Goal: Task Accomplishment & Management: Manage account settings

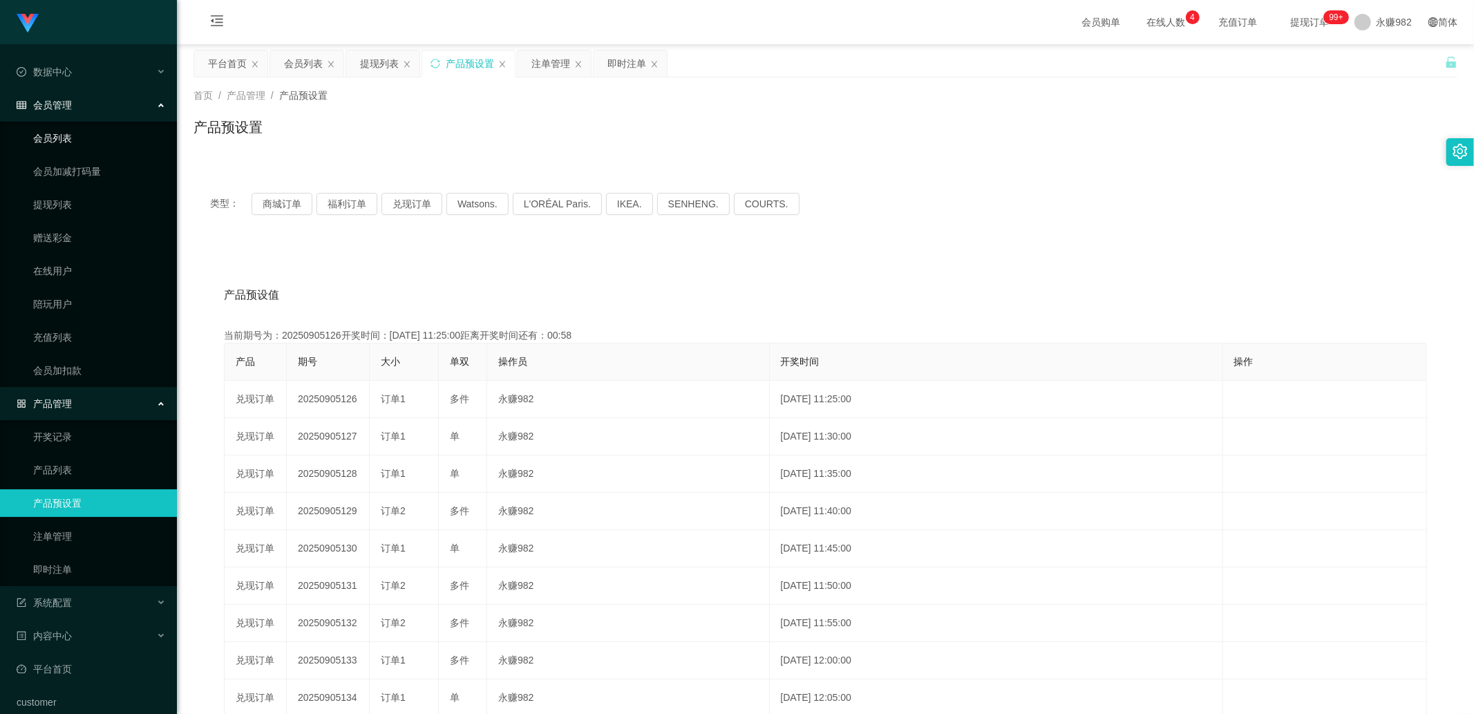
click at [66, 144] on link "会员列表" at bounding box center [99, 138] width 133 height 28
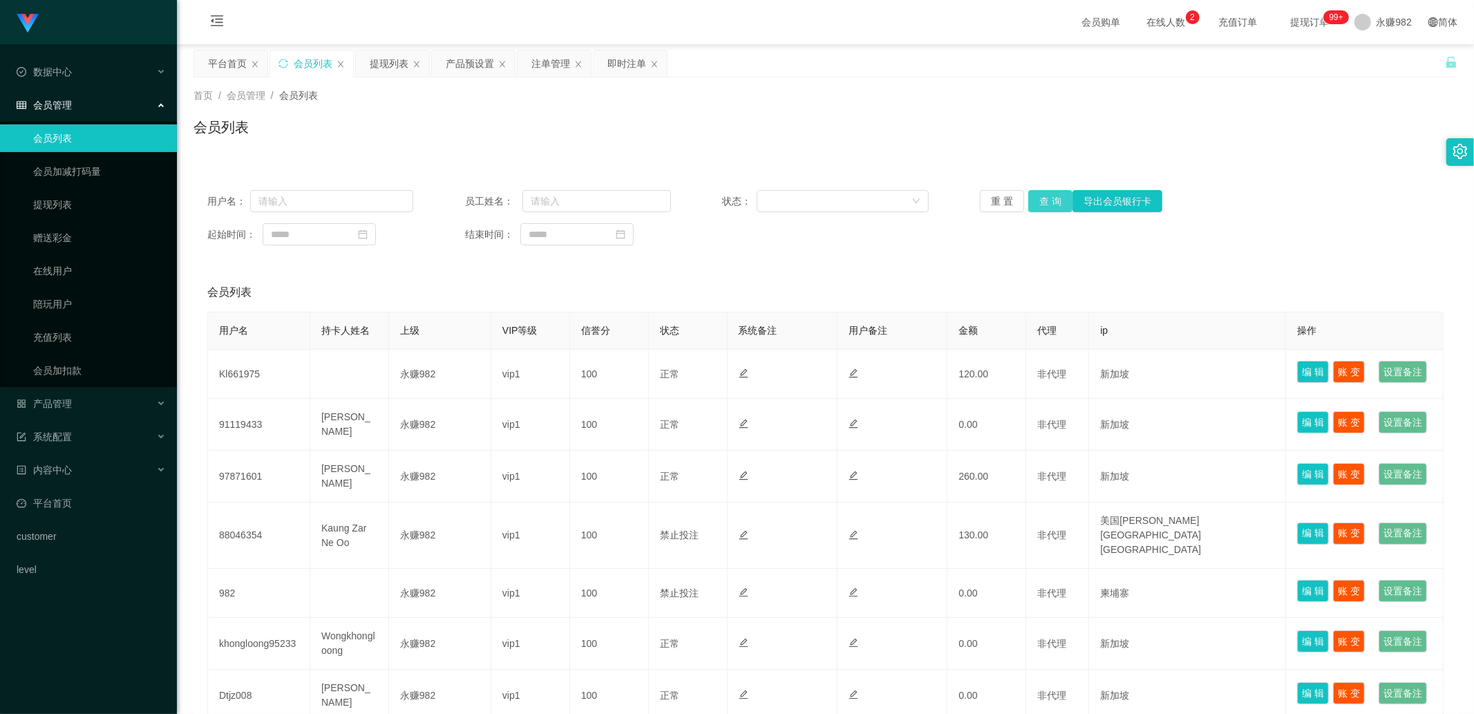
click at [1049, 196] on button "查 询" at bounding box center [1050, 201] width 44 height 22
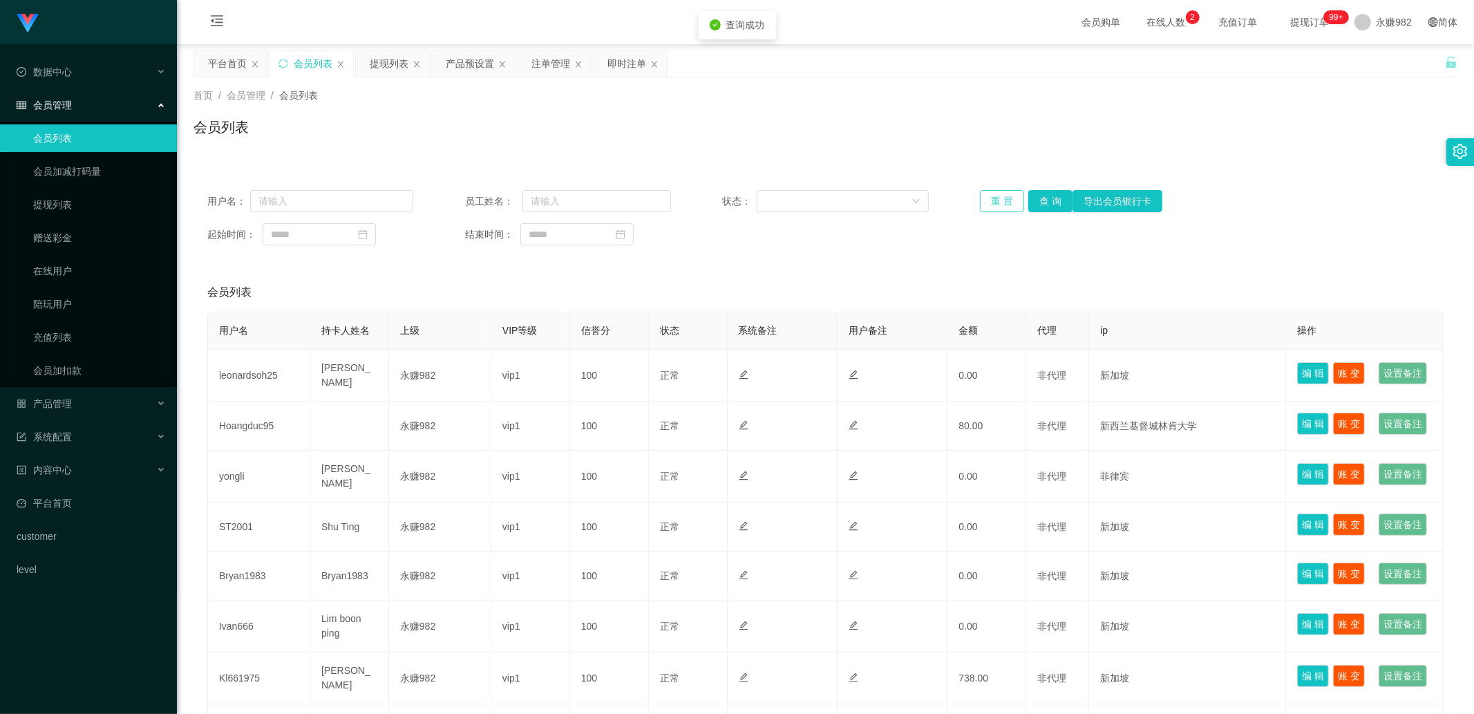
click at [980, 200] on button "重 置" at bounding box center [1002, 201] width 44 height 22
click at [997, 196] on button "重 置" at bounding box center [1002, 201] width 44 height 22
click at [1044, 198] on button "查 询" at bounding box center [1050, 201] width 44 height 22
click at [1013, 204] on button "重 置" at bounding box center [1002, 201] width 44 height 22
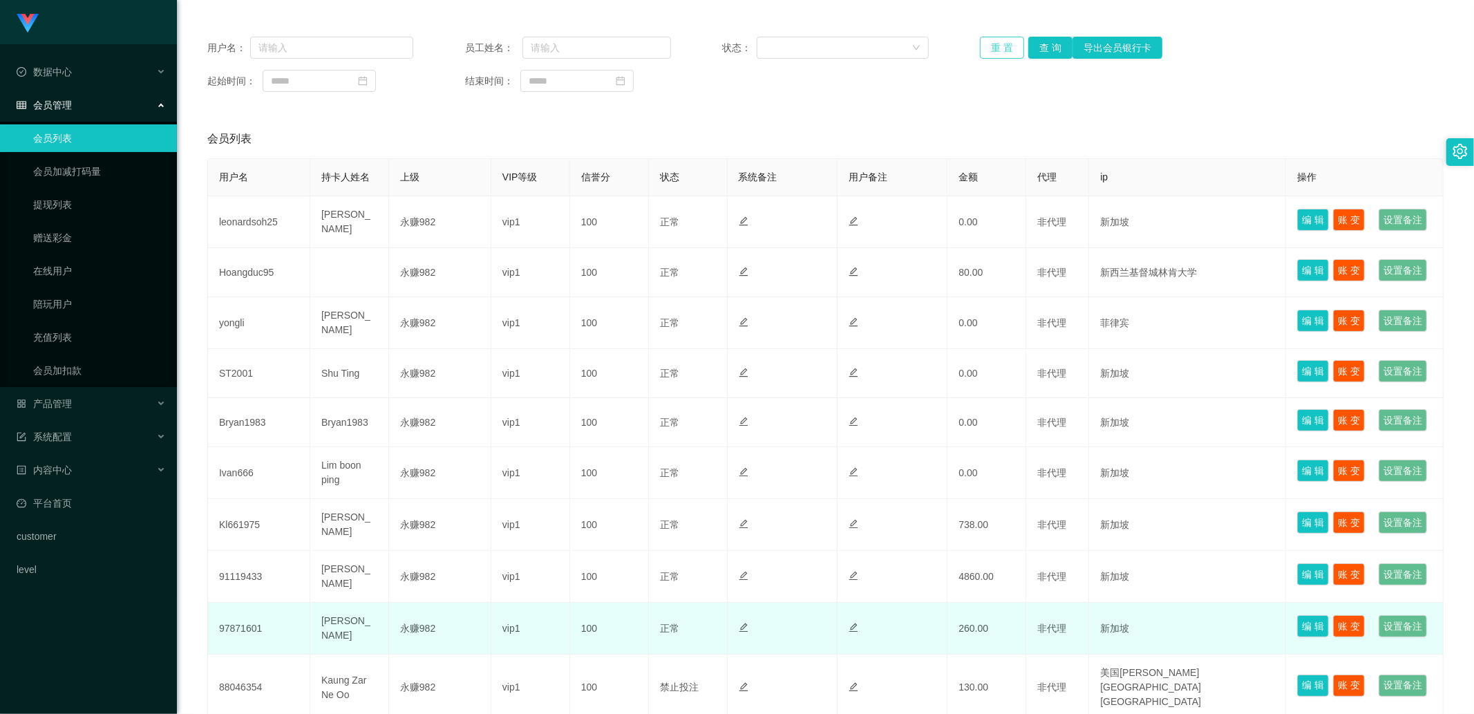
scroll to position [498, 0]
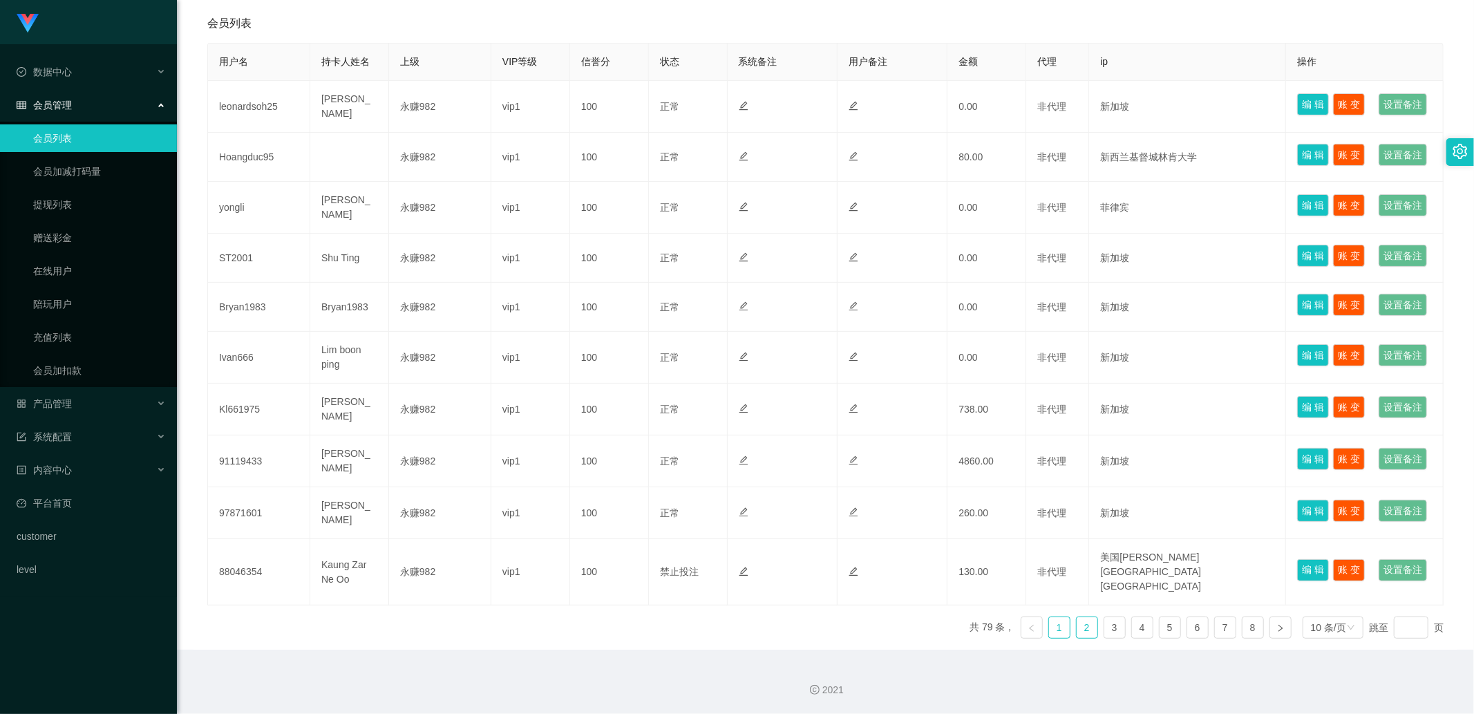
click at [1077, 626] on link "2" at bounding box center [1087, 627] width 21 height 21
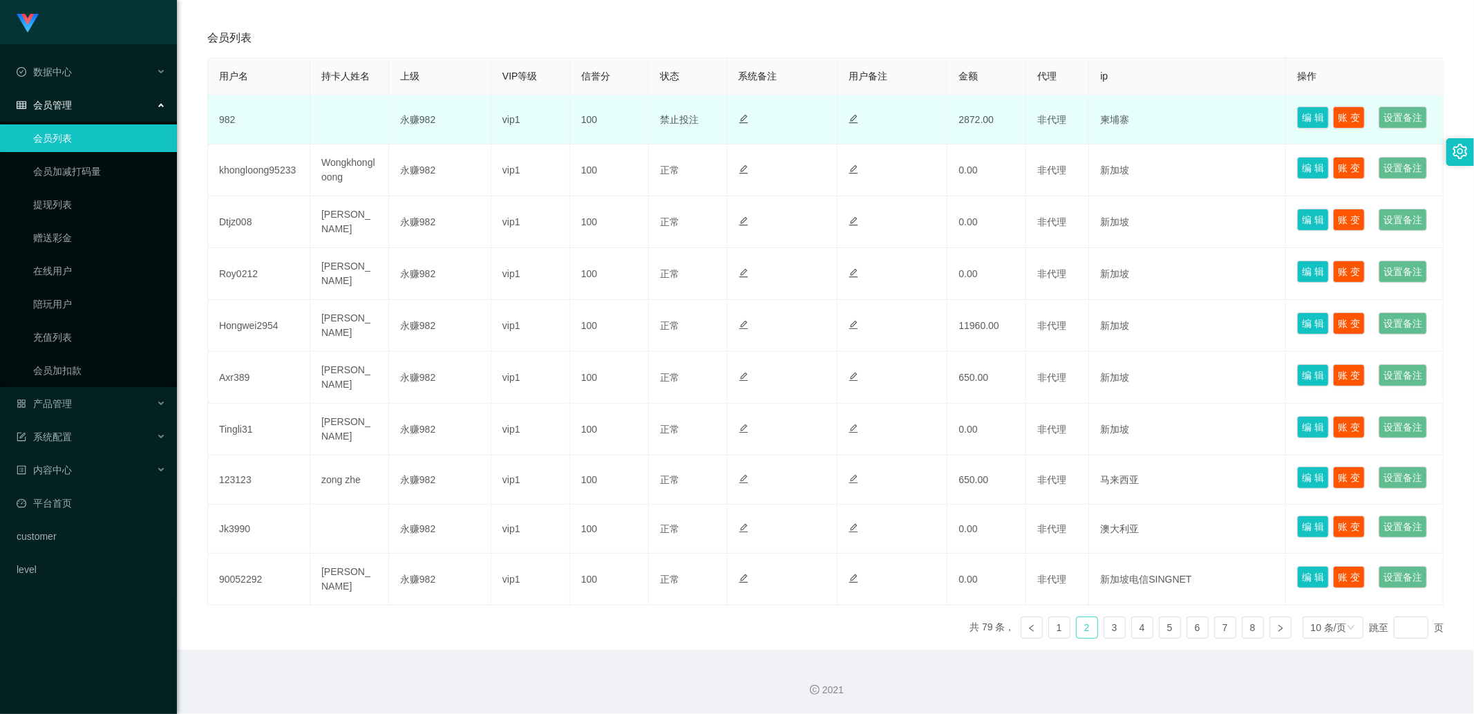
scroll to position [0, 0]
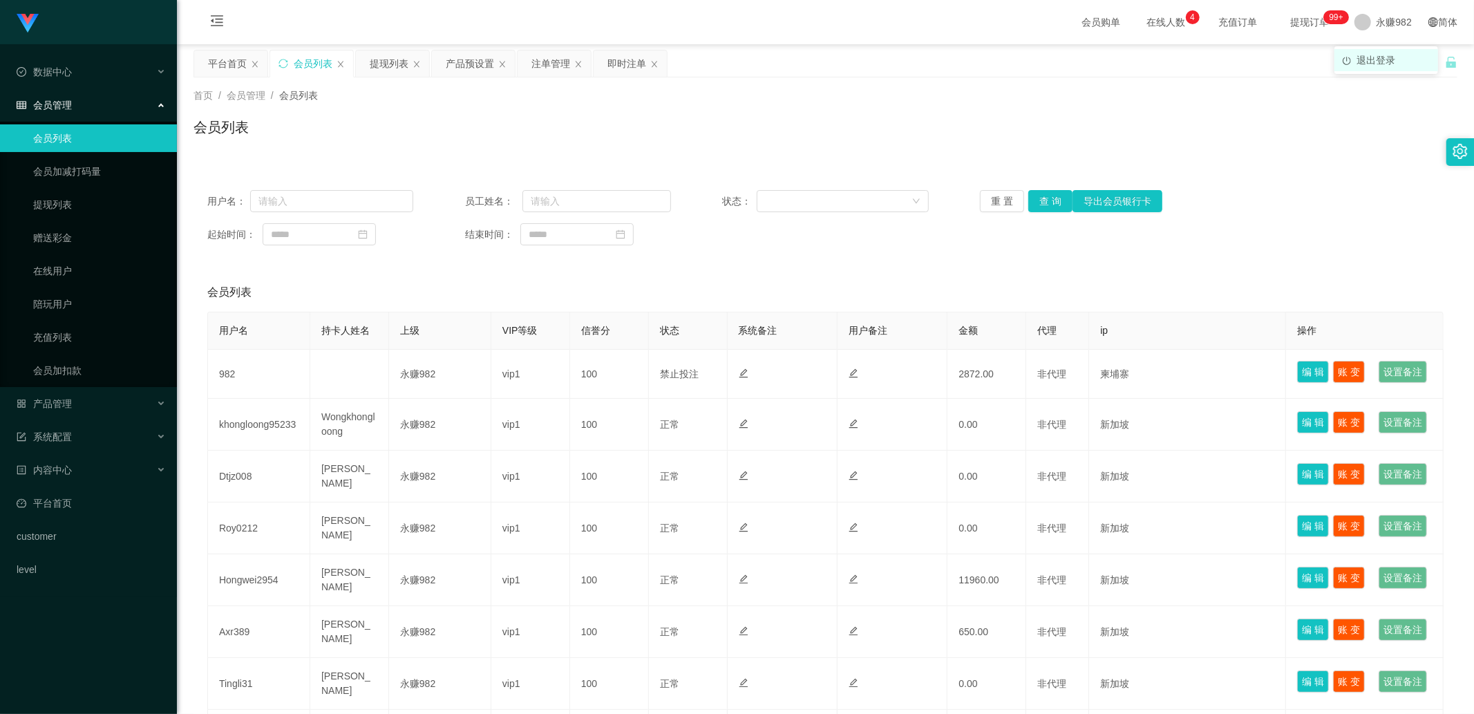
click at [1378, 55] on span "退出登录" at bounding box center [1376, 60] width 39 height 11
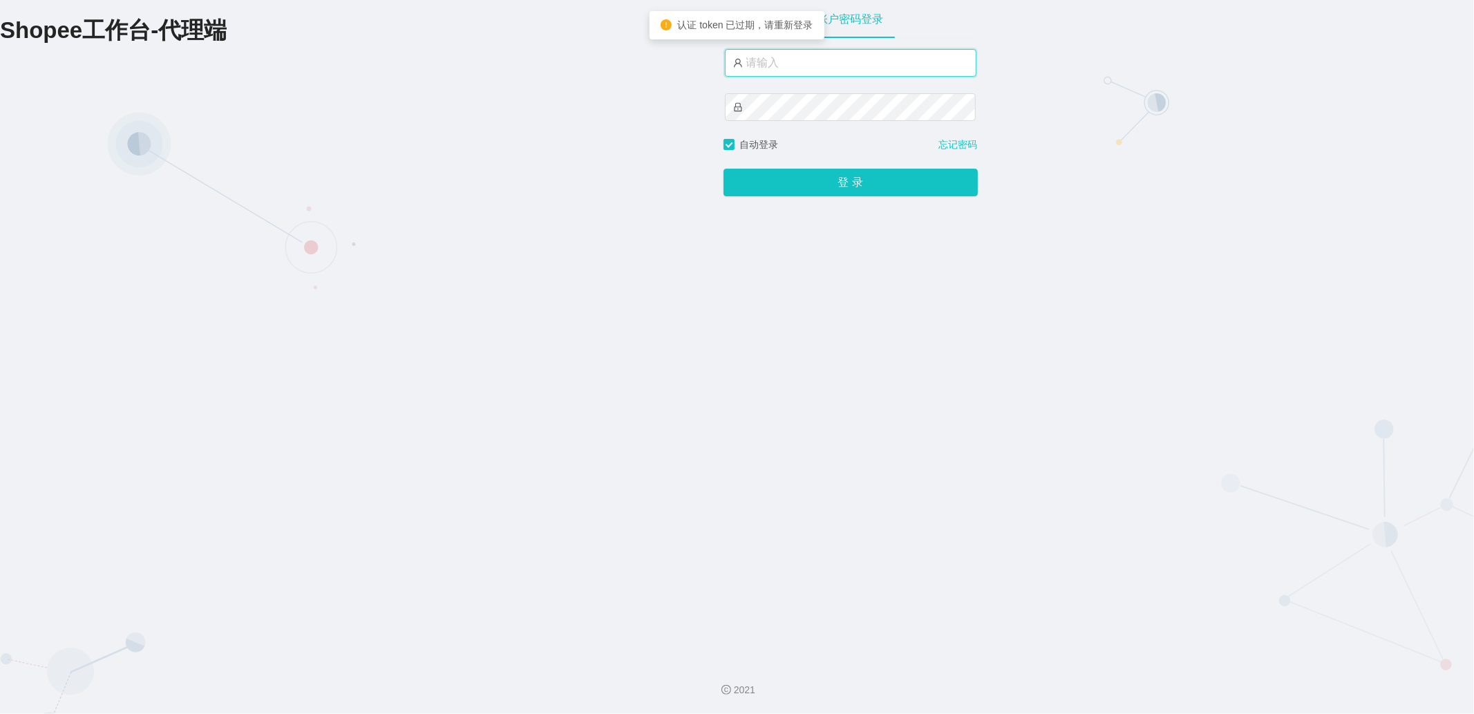
click at [779, 64] on input "text" at bounding box center [851, 63] width 252 height 28
click at [775, 69] on input "text" at bounding box center [851, 63] width 252 height 28
type input "永赚983"
click at [790, 182] on button "登 录" at bounding box center [851, 183] width 254 height 28
click at [757, 177] on button "登 录" at bounding box center [851, 183] width 254 height 28
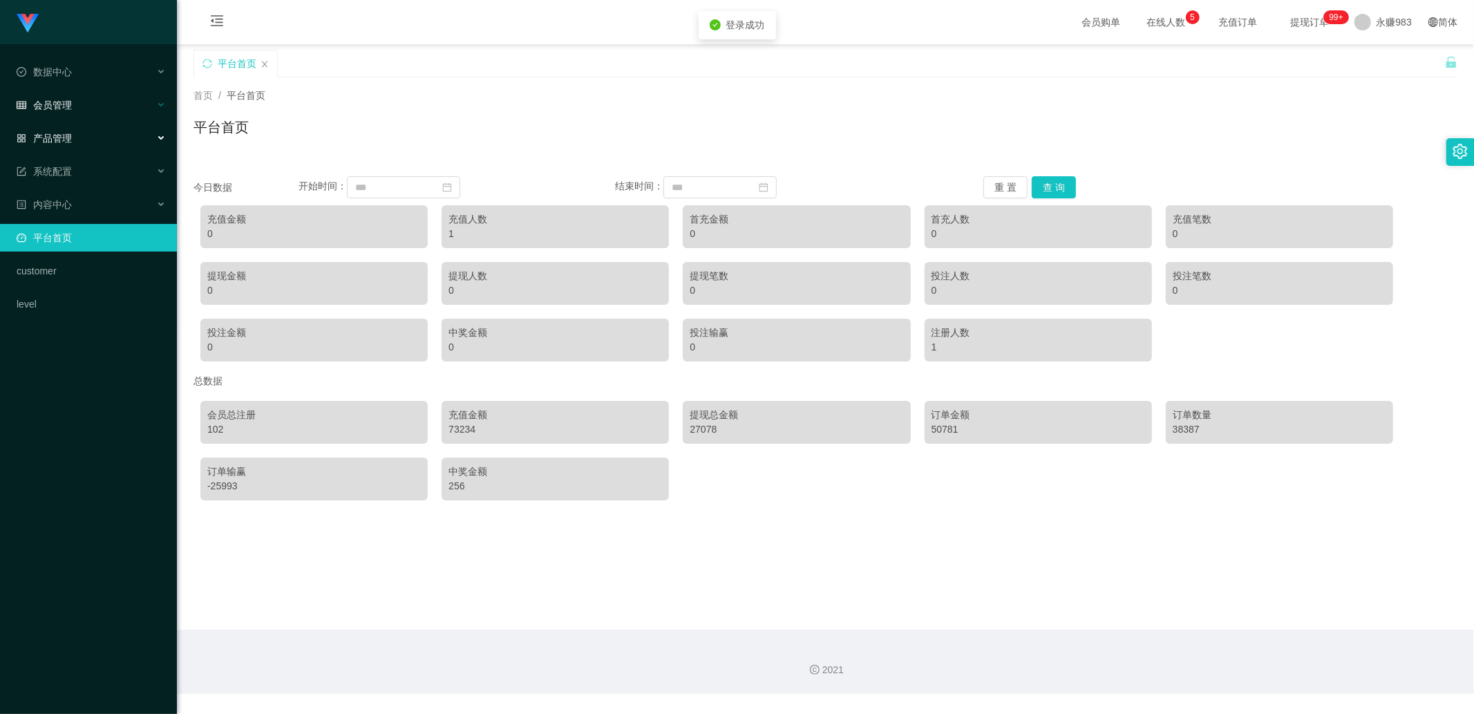
click at [74, 109] on div "会员管理" at bounding box center [88, 105] width 177 height 28
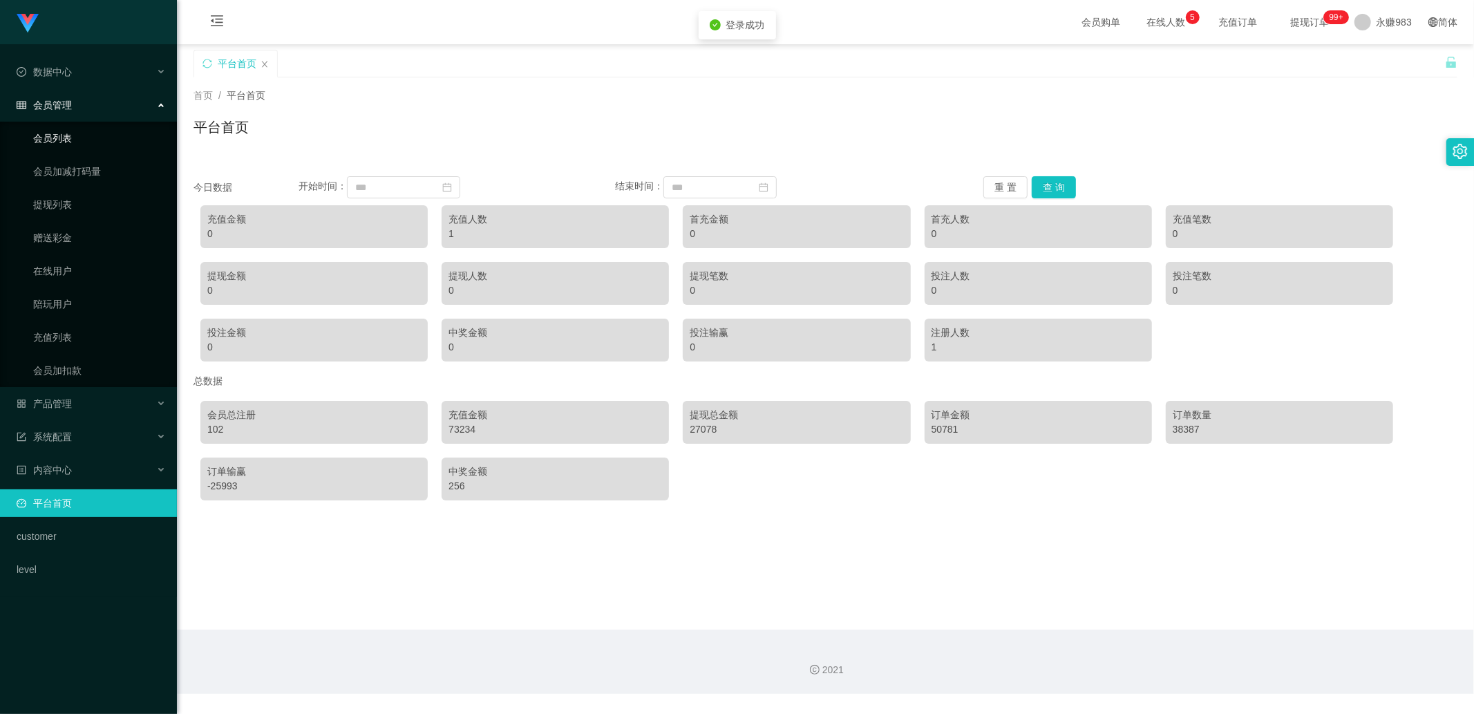
click at [67, 136] on link "会员列表" at bounding box center [99, 138] width 133 height 28
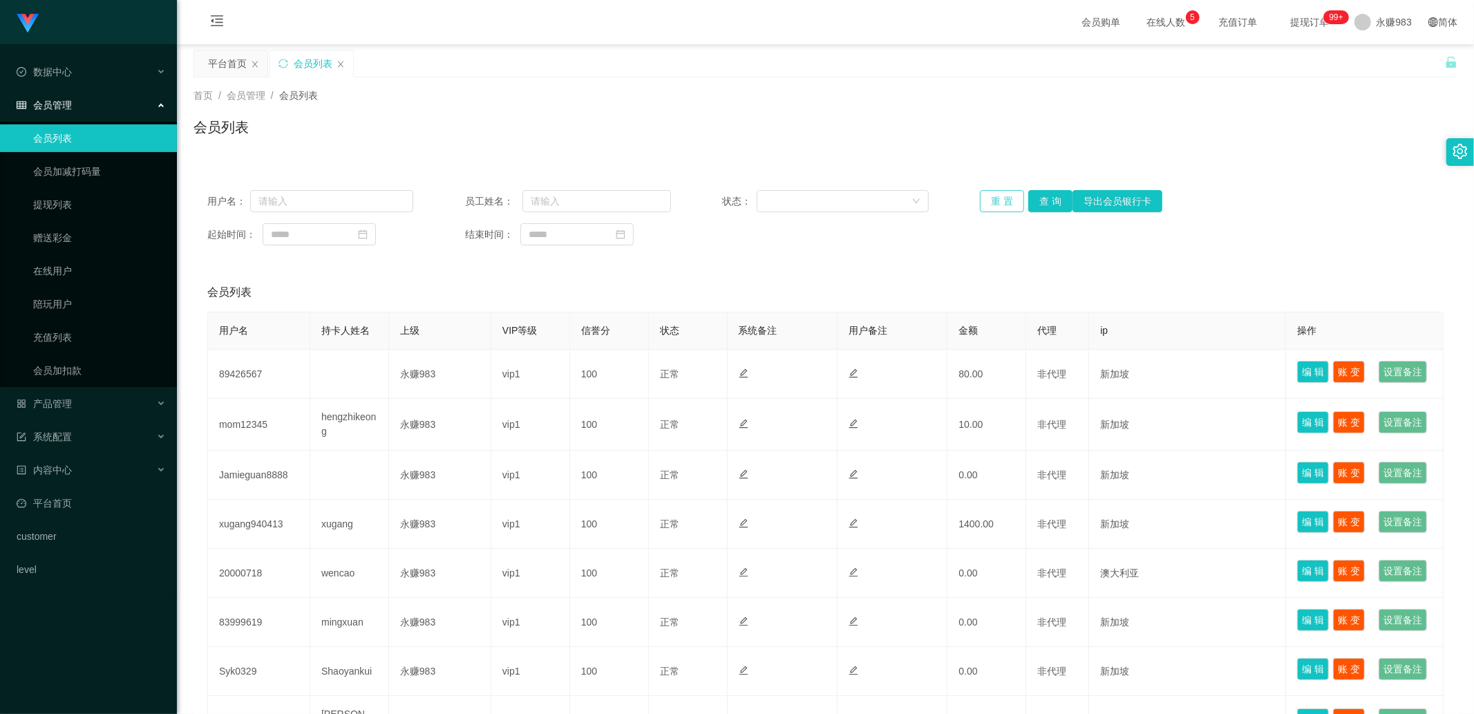
click at [1008, 198] on button "重 置" at bounding box center [1002, 201] width 44 height 22
click at [1073, 195] on button "导出会员银行卡" at bounding box center [1118, 201] width 90 height 22
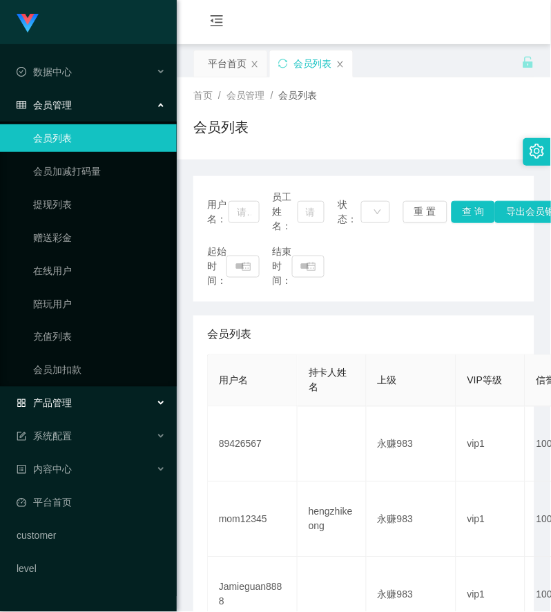
click at [70, 406] on span "产品管理" at bounding box center [44, 403] width 55 height 11
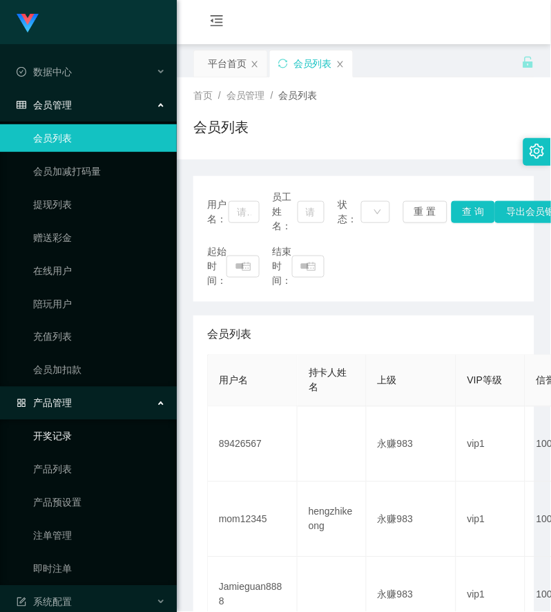
click at [61, 435] on link "开奖记录" at bounding box center [99, 437] width 133 height 28
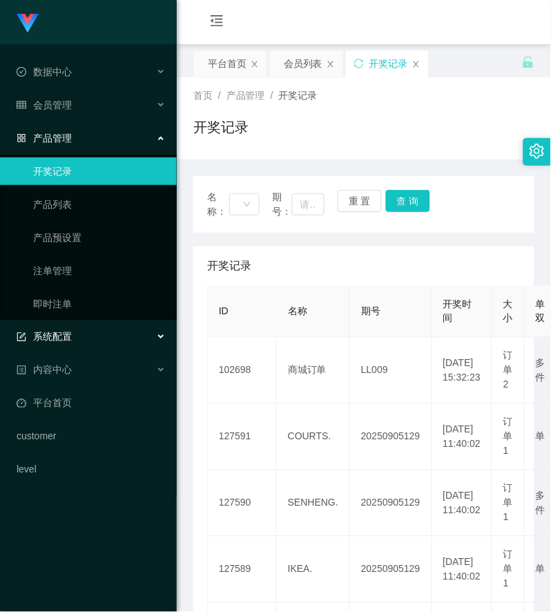
click at [61, 337] on span "系统配置" at bounding box center [44, 337] width 55 height 11
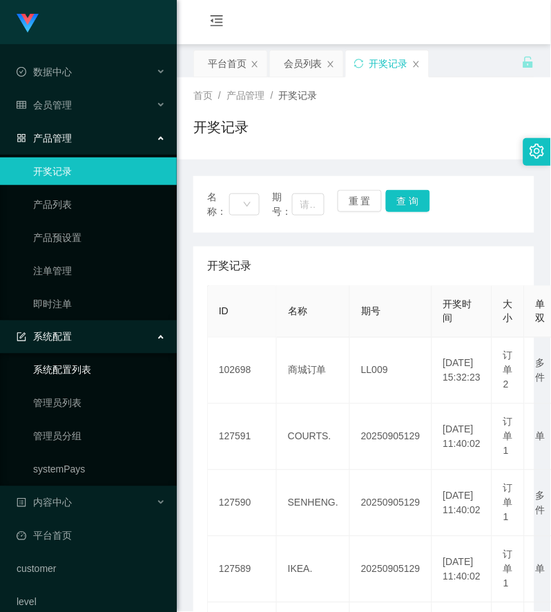
click at [73, 371] on link "系统配置列表" at bounding box center [99, 371] width 133 height 28
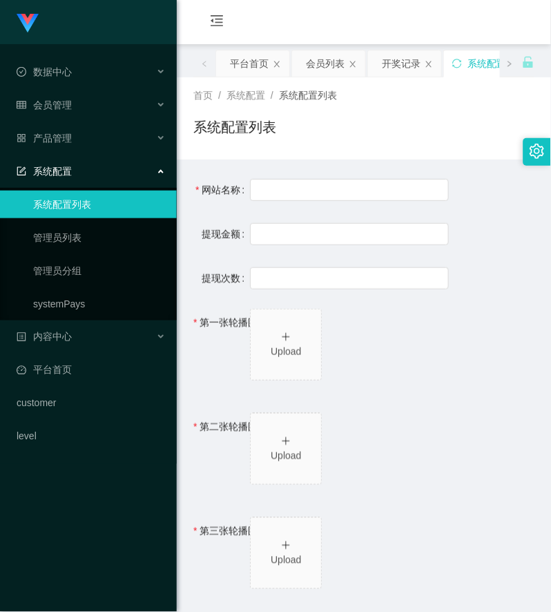
type input "Shopee工作台"
type input "10"
type input "1000000"
type input "[URL][DOMAIN_NAME]"
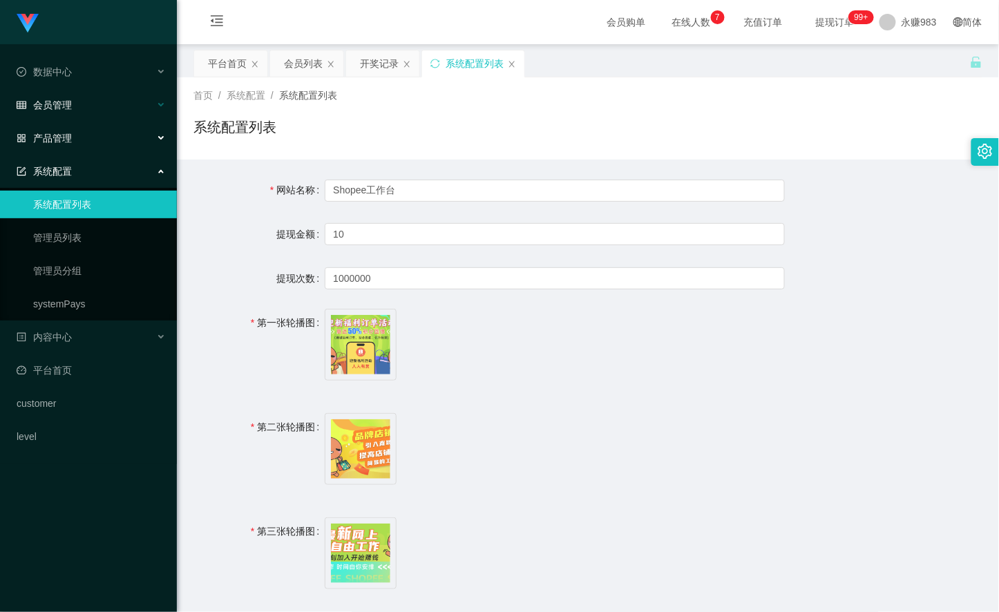
click at [77, 111] on div "会员管理" at bounding box center [88, 105] width 177 height 28
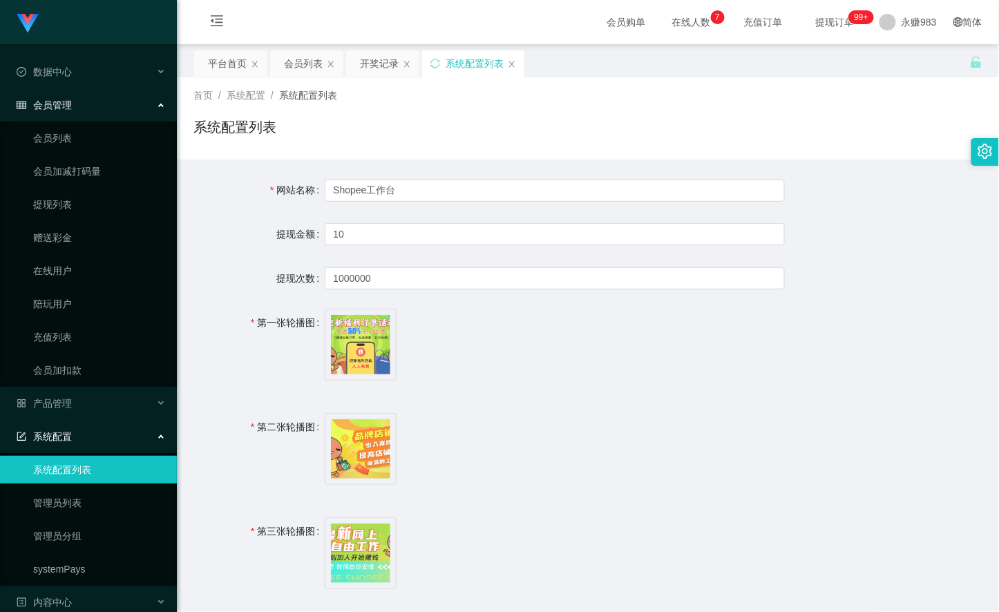
click at [81, 435] on div "系统配置" at bounding box center [88, 437] width 177 height 28
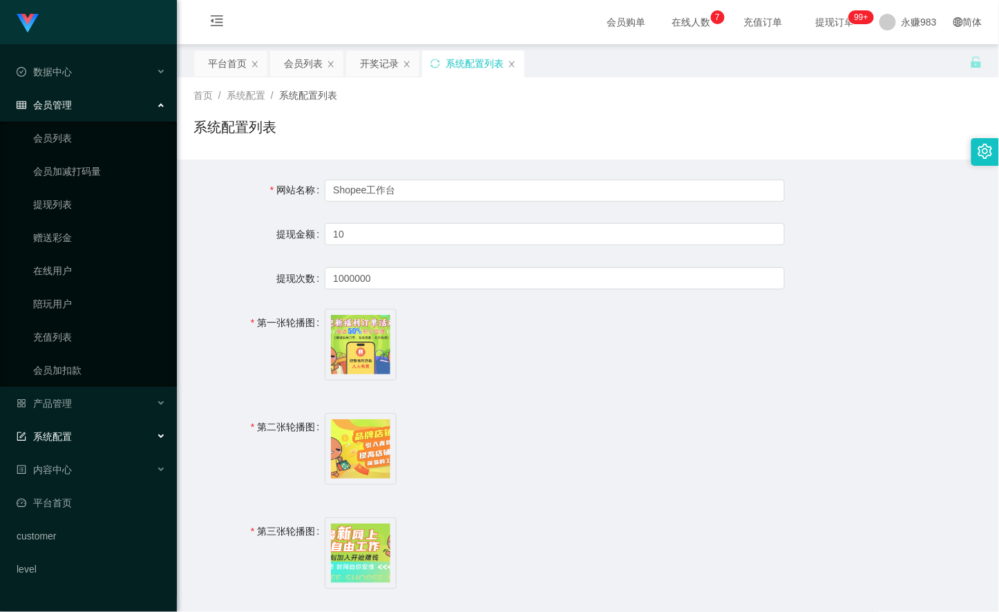
click at [81, 435] on div "系统配置" at bounding box center [88, 437] width 177 height 28
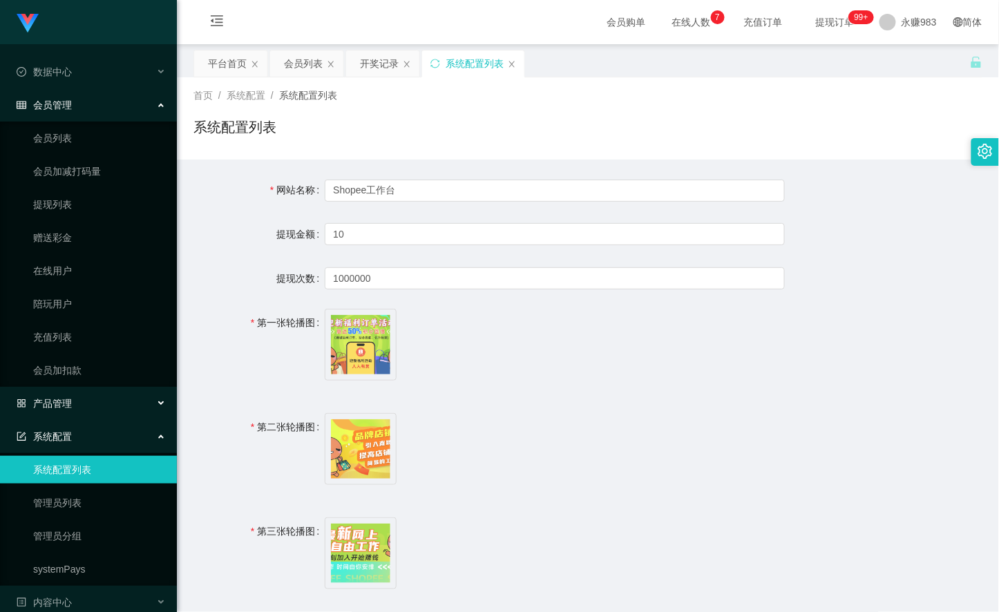
click at [84, 405] on div "产品管理" at bounding box center [88, 404] width 177 height 28
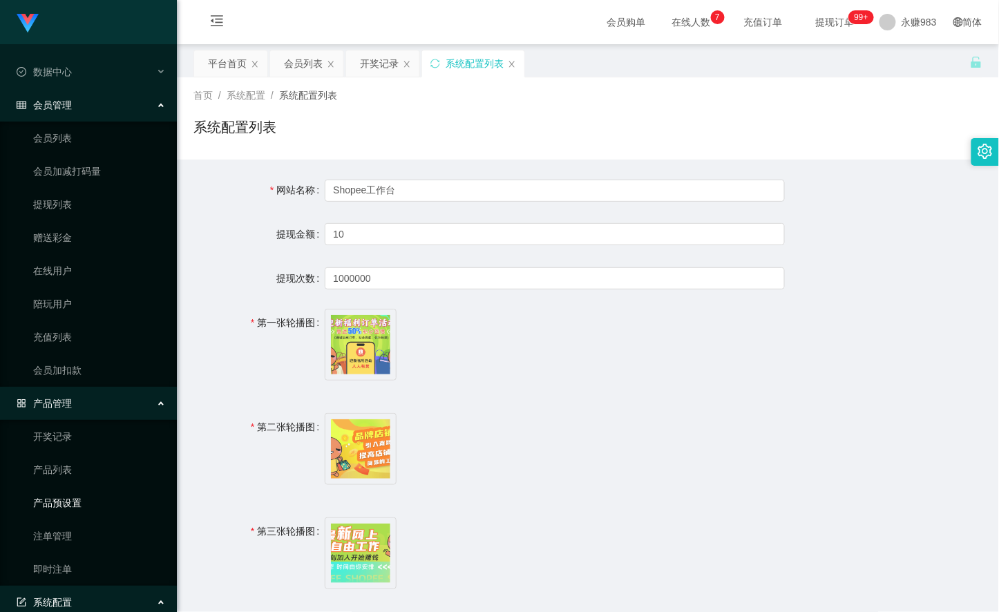
click at [77, 500] on link "产品预设置" at bounding box center [99, 503] width 133 height 28
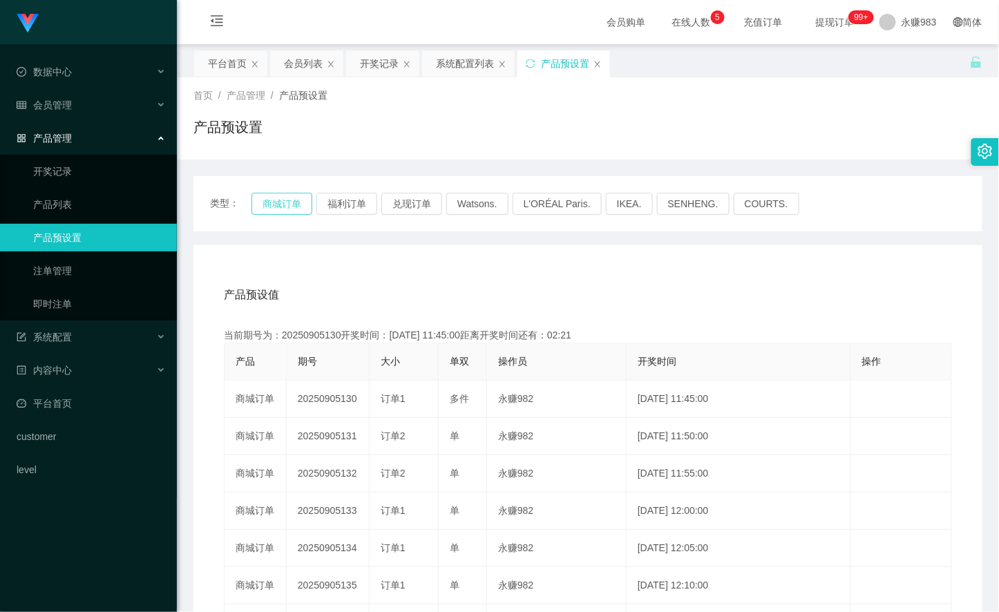
click at [277, 203] on button "商城订单" at bounding box center [282, 204] width 61 height 22
click at [54, 105] on span "会员管理" at bounding box center [44, 105] width 55 height 11
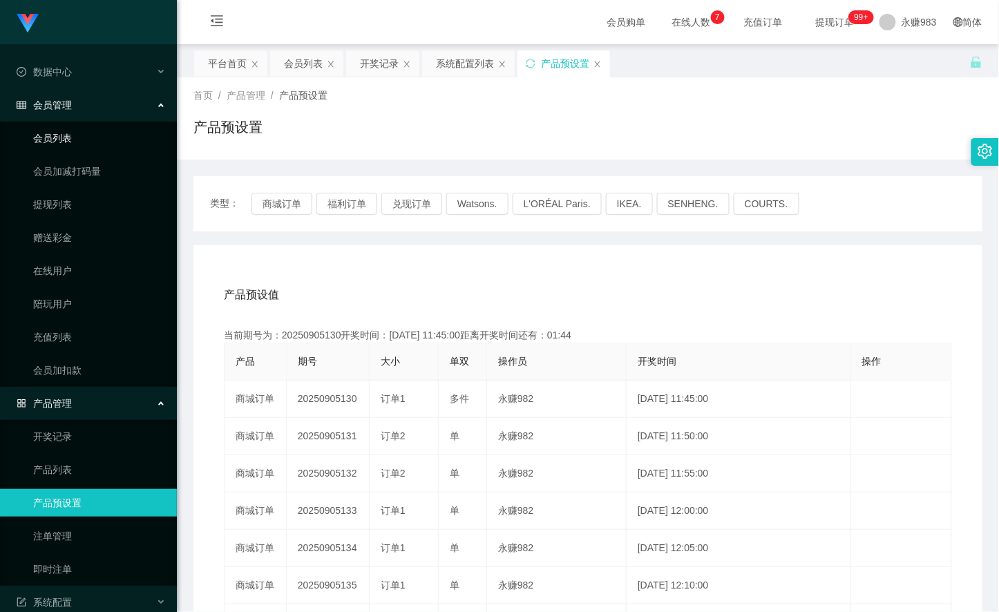
click at [56, 140] on link "会员列表" at bounding box center [99, 138] width 133 height 28
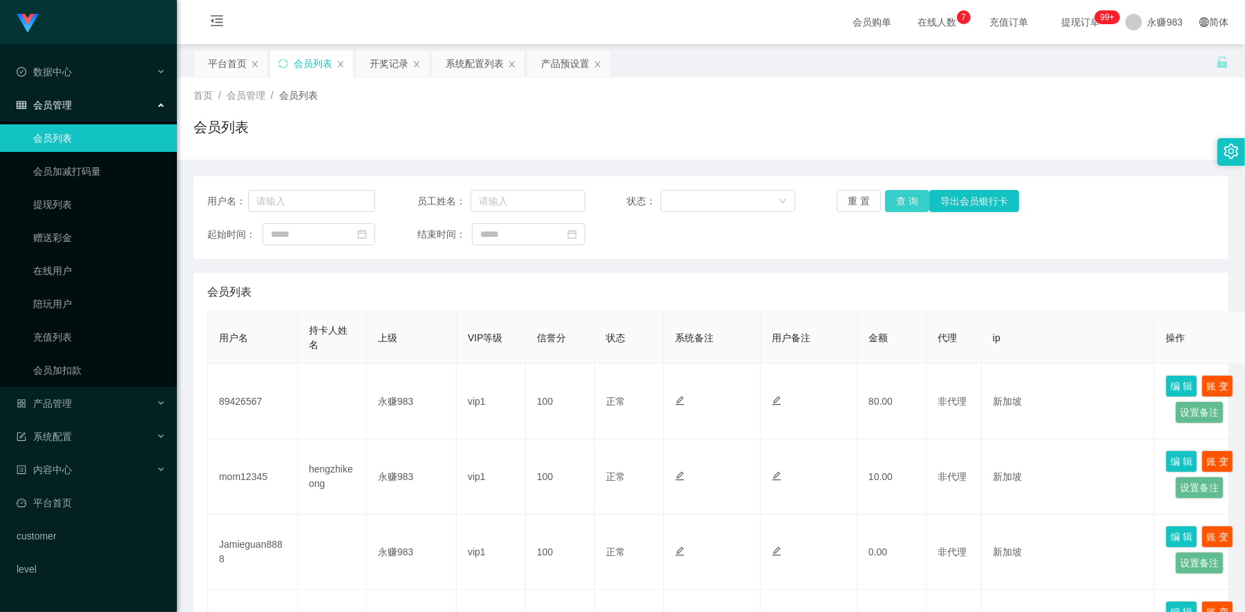
click at [894, 202] on button "查 询" at bounding box center [907, 201] width 44 height 22
click at [59, 398] on span "产品管理" at bounding box center [44, 403] width 55 height 11
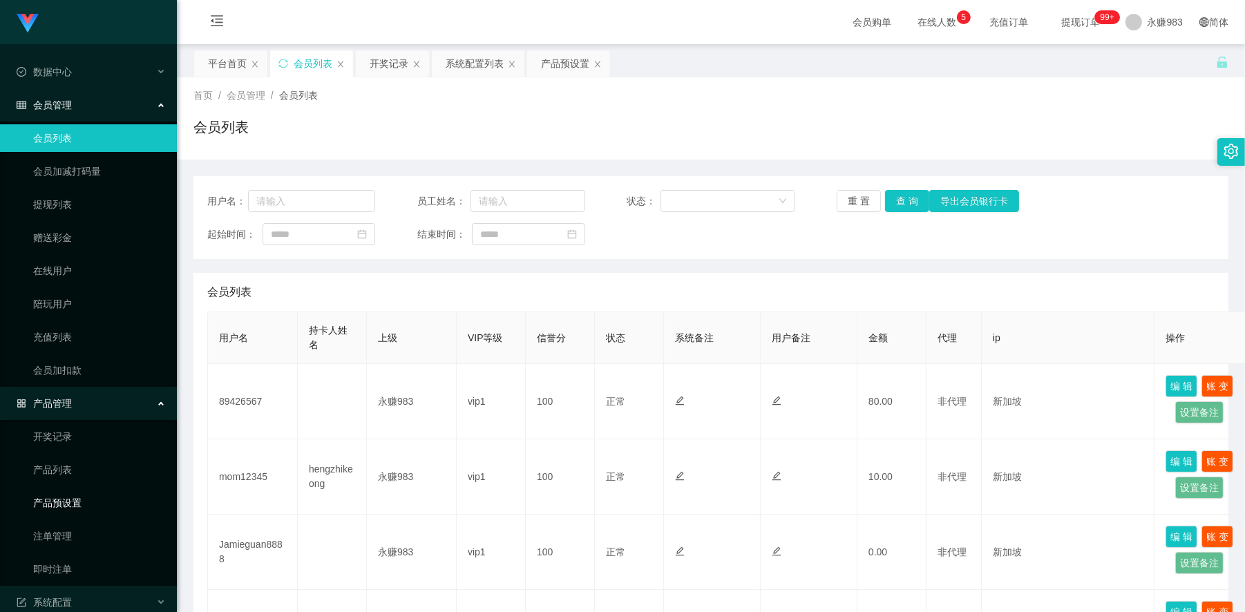
click at [63, 495] on link "产品预设置" at bounding box center [99, 503] width 133 height 28
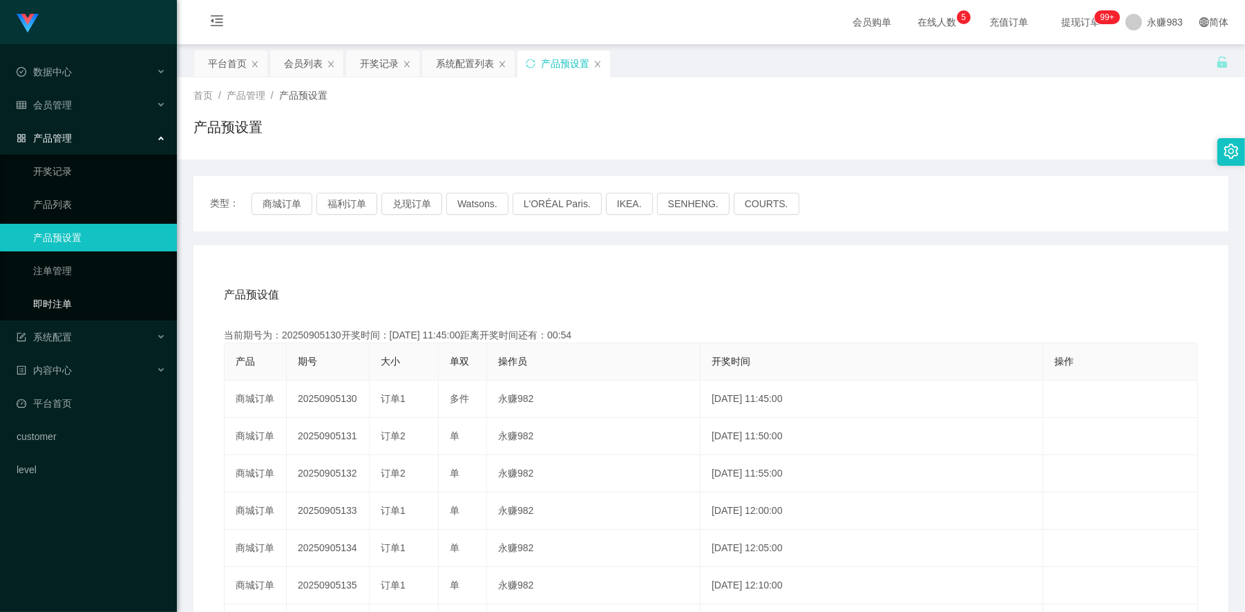
click at [33, 308] on link "即时注单" at bounding box center [99, 304] width 133 height 28
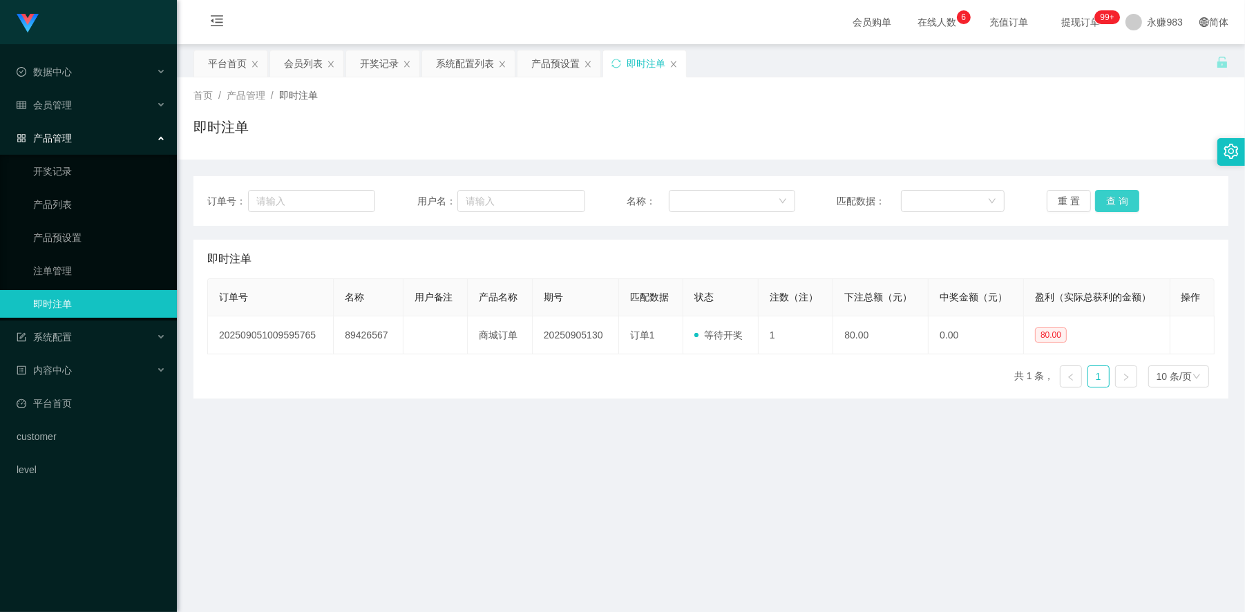
click at [1102, 198] on button "查 询" at bounding box center [1117, 201] width 44 height 22
click at [816, 456] on main "关闭左侧 关闭右侧 关闭其它 刷新页面 平台首页 会员列表 开奖记录 系统配置列表 产品预设置 即时注单 首页 / 产品管理 / 即时注单 / 即时注单 订单…" at bounding box center [711, 336] width 1068 height 585
click at [820, 455] on main "关闭左侧 关闭右侧 关闭其它 刷新页面 平台首页 会员列表 开奖记录 系统配置列表 产品预设置 即时注单 首页 / 产品管理 / 即时注单 / 即时注单 订单…" at bounding box center [711, 336] width 1068 height 585
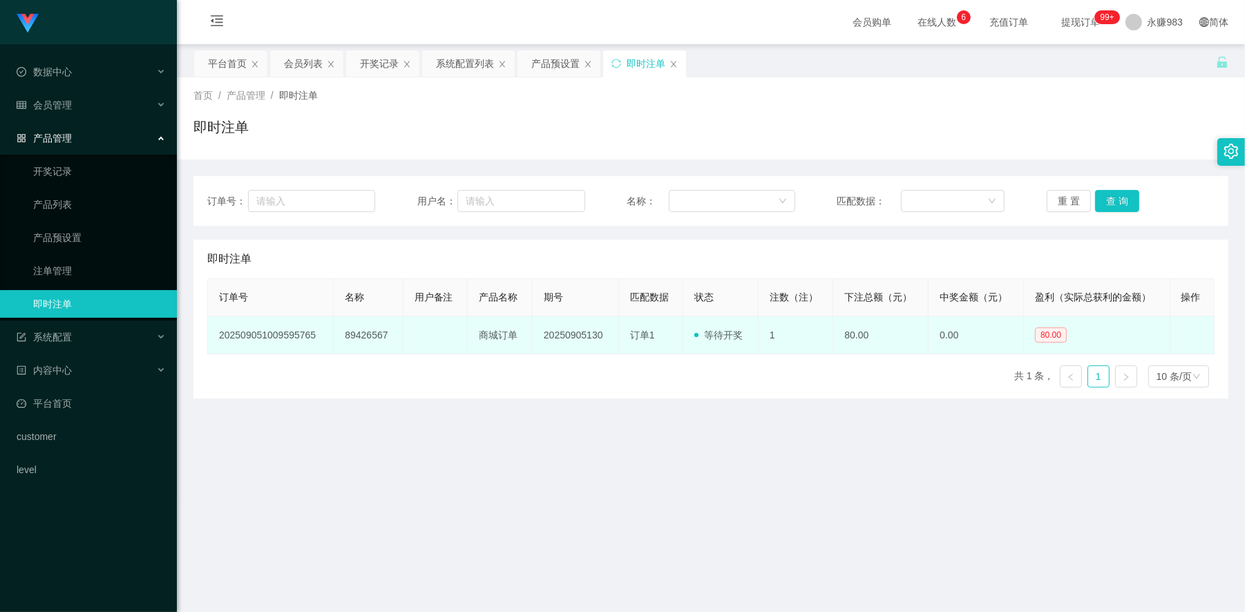
click at [365, 336] on td "89426567" at bounding box center [368, 336] width 69 height 38
copy td "89426567"
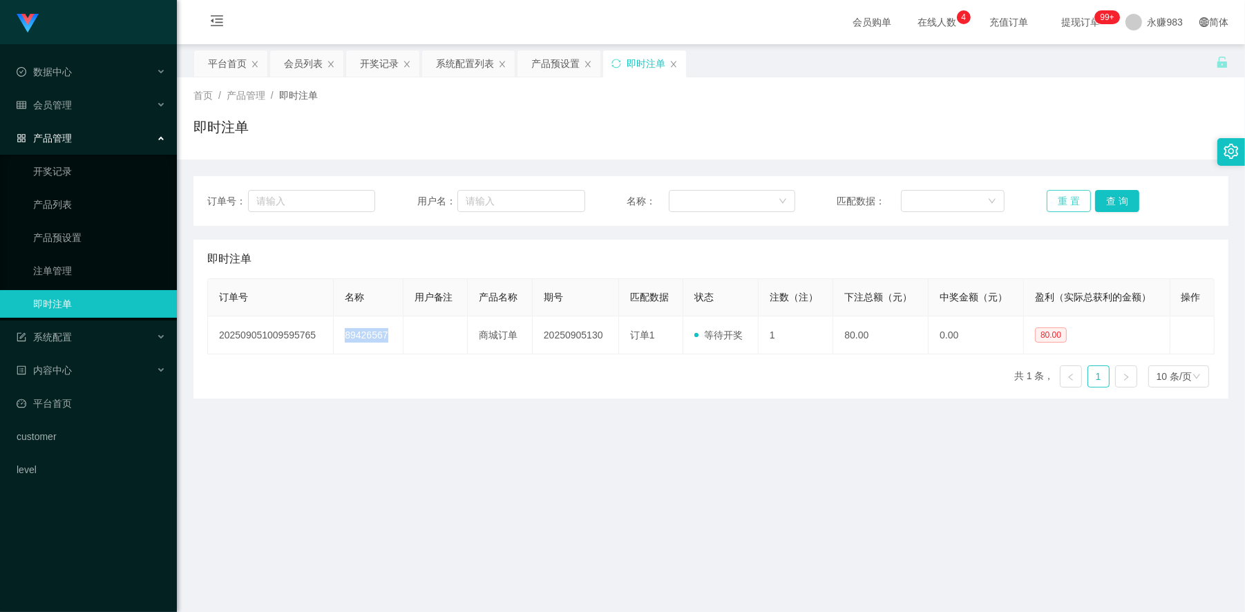
click at [1064, 202] on button "重 置" at bounding box center [1069, 201] width 44 height 22
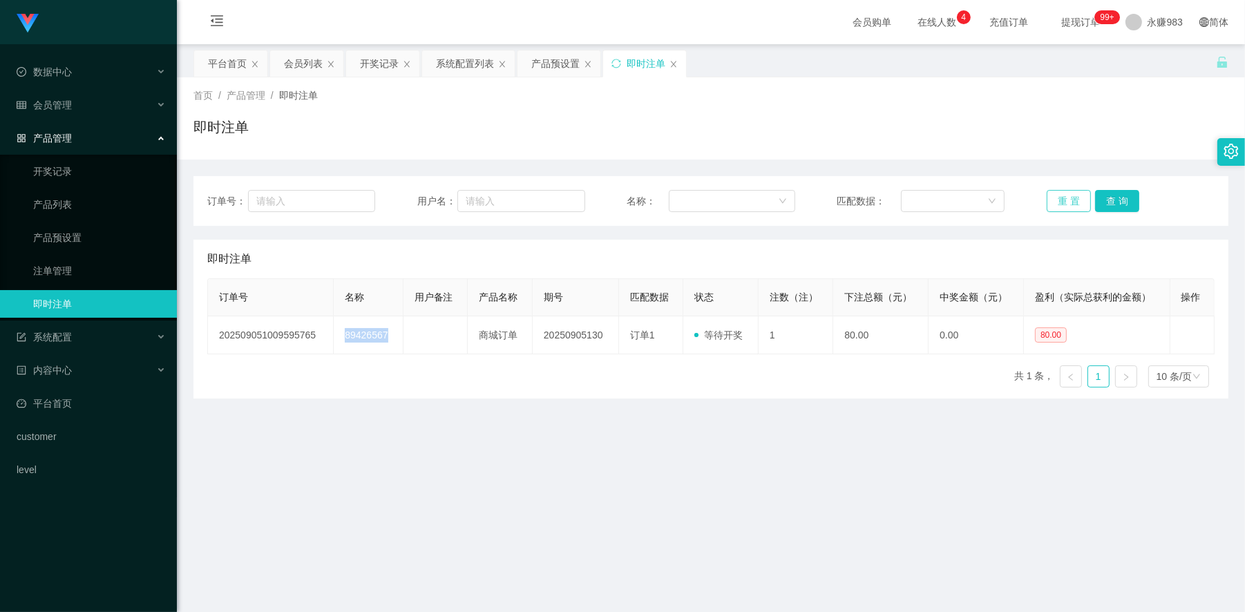
click at [1064, 202] on button "重 置" at bounding box center [1069, 201] width 44 height 22
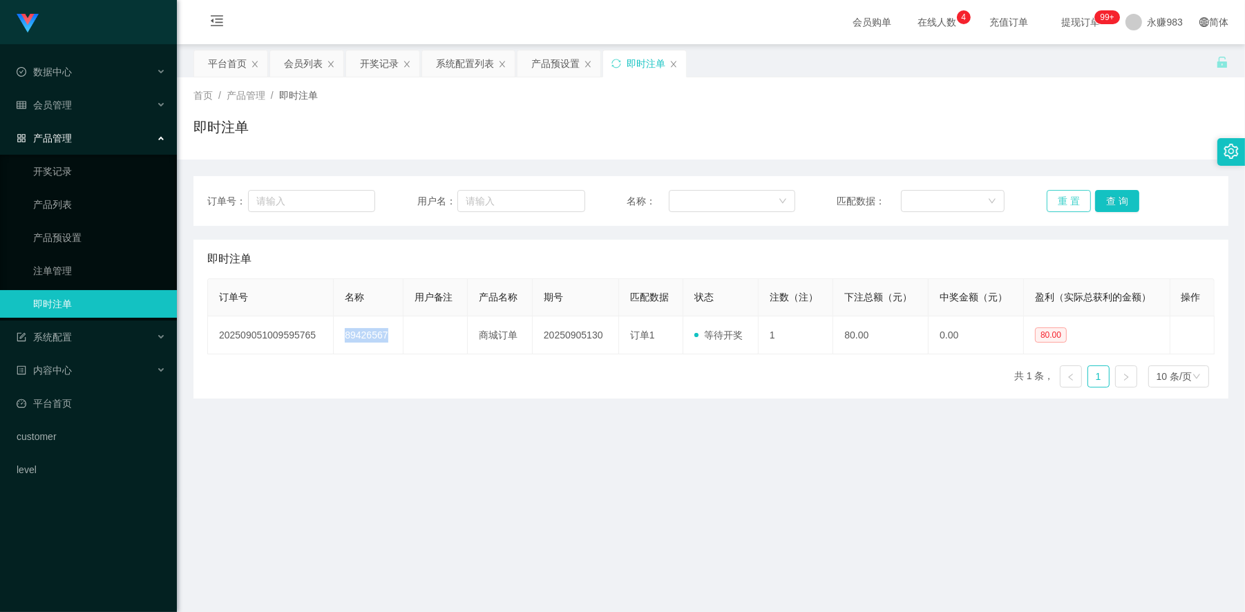
click at [1064, 202] on button "重 置" at bounding box center [1069, 201] width 44 height 22
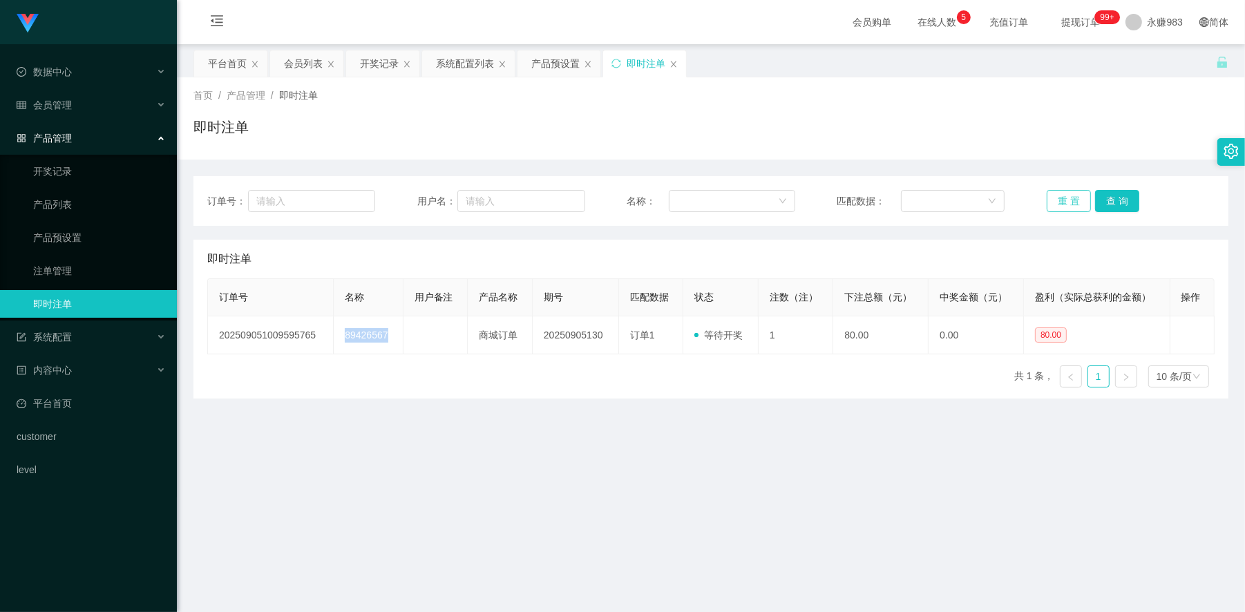
click at [1064, 202] on button "重 置" at bounding box center [1069, 201] width 44 height 22
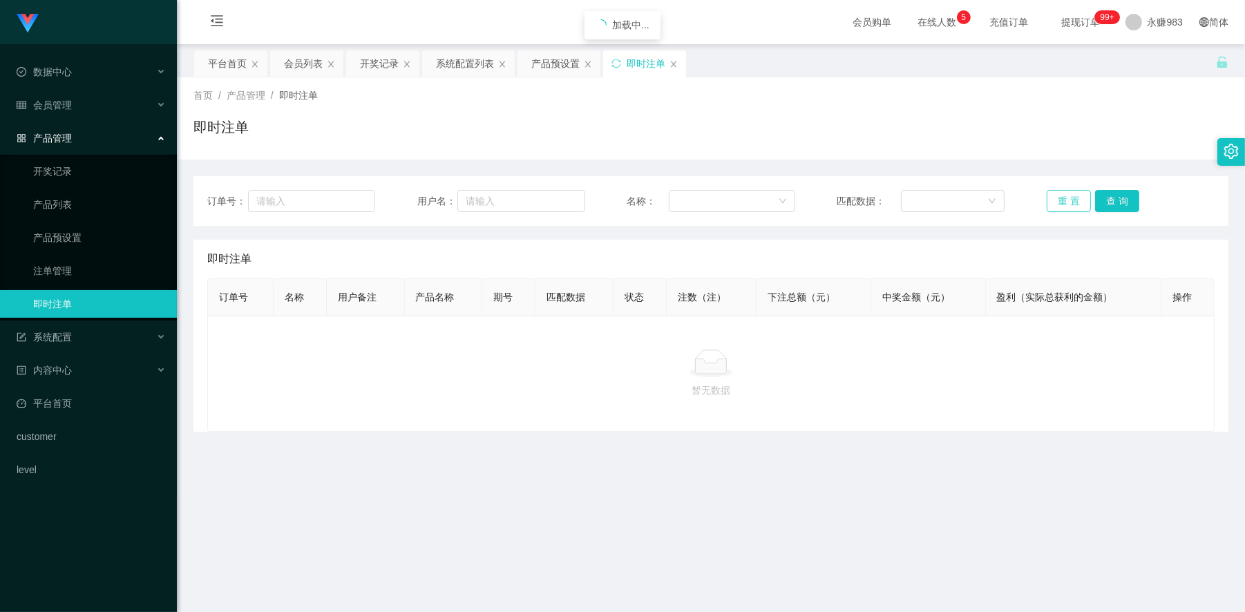
click at [1064, 202] on button "重 置" at bounding box center [1069, 201] width 44 height 22
click at [404, 488] on main "关闭左侧 关闭右侧 关闭其它 刷新页面 平台首页 会员列表 开奖记录 系统配置列表 产品预设置 即时注单 首页 / 产品管理 / 即时注单 / 即时注单 订单…" at bounding box center [711, 336] width 1068 height 585
click at [88, 267] on link "注单管理" at bounding box center [99, 271] width 133 height 28
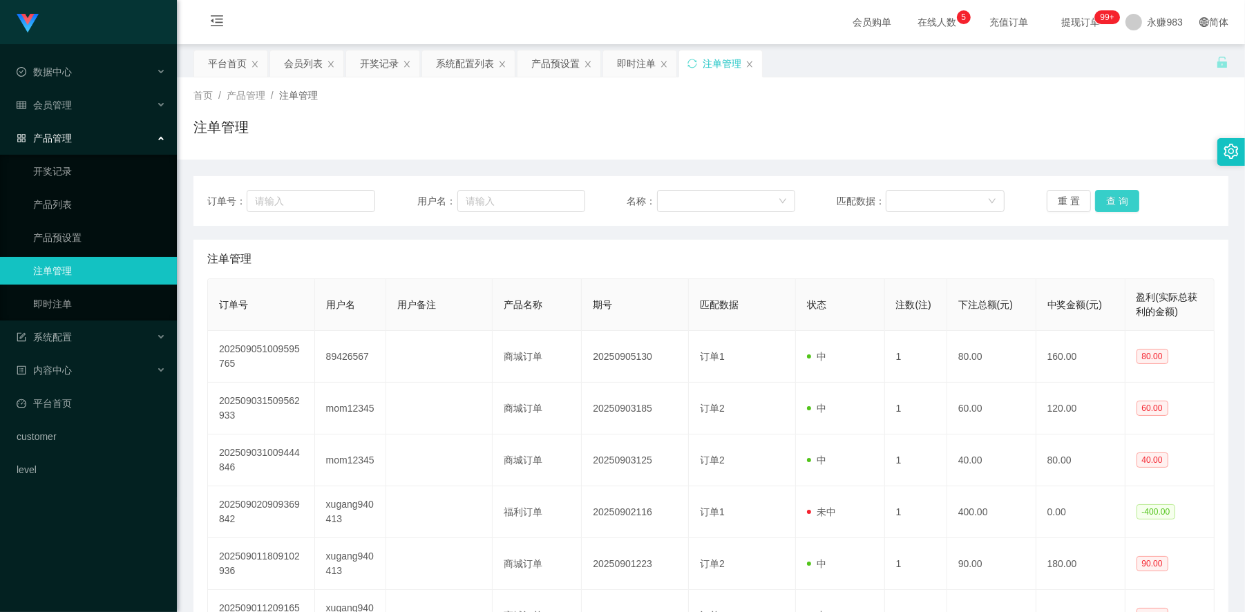
click at [1099, 196] on button "查 询" at bounding box center [1117, 201] width 44 height 22
click at [79, 120] on li "会员管理 会员列表 会员加减打码量 提现列表 赠送彩金 在线用户 陪玩用户 充值列表 会员加扣款" at bounding box center [88, 106] width 177 height 30
click at [76, 108] on div "会员管理" at bounding box center [88, 105] width 177 height 28
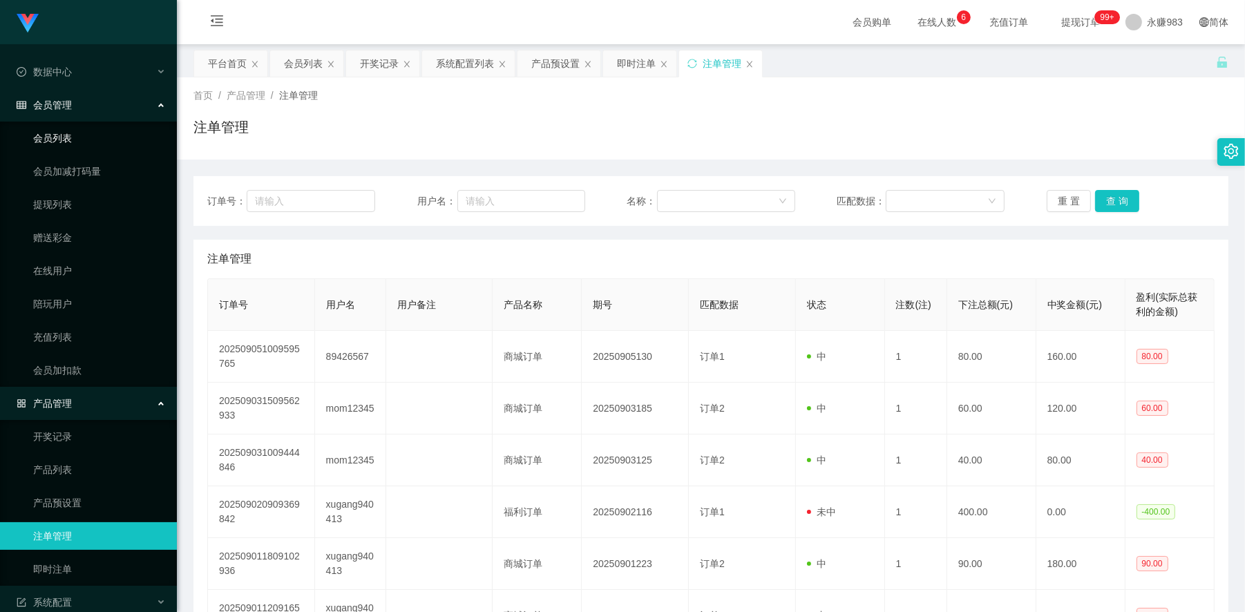
click at [68, 140] on link "会员列表" at bounding box center [99, 138] width 133 height 28
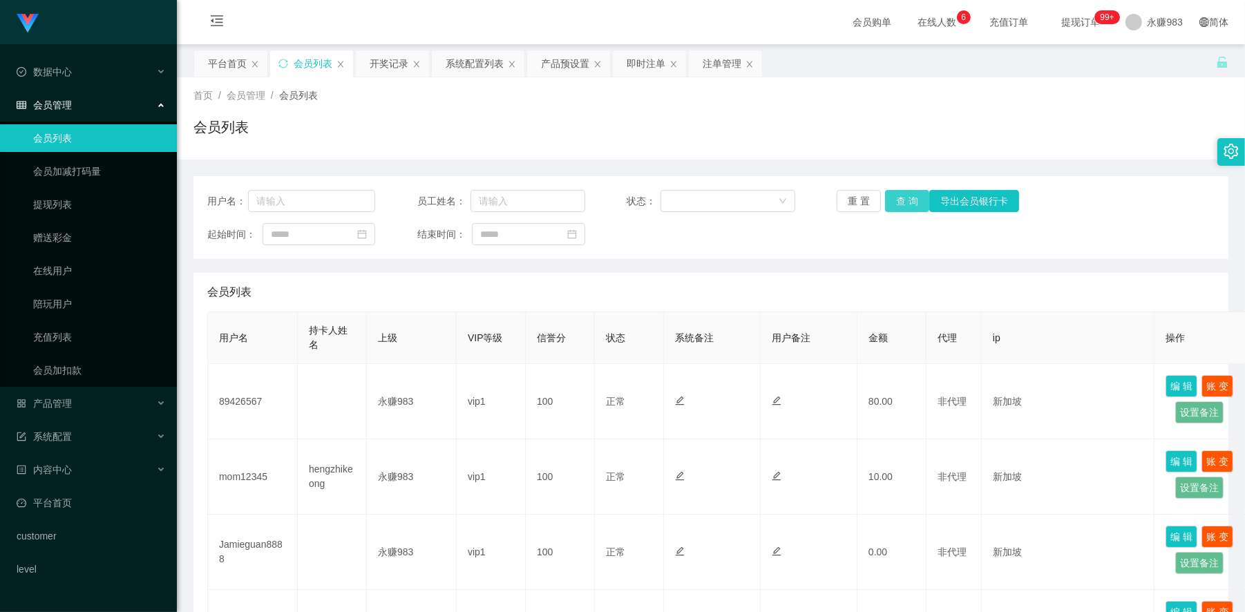
click at [907, 198] on button "查 询" at bounding box center [907, 201] width 44 height 22
click at [55, 197] on link "提现列表" at bounding box center [99, 205] width 133 height 28
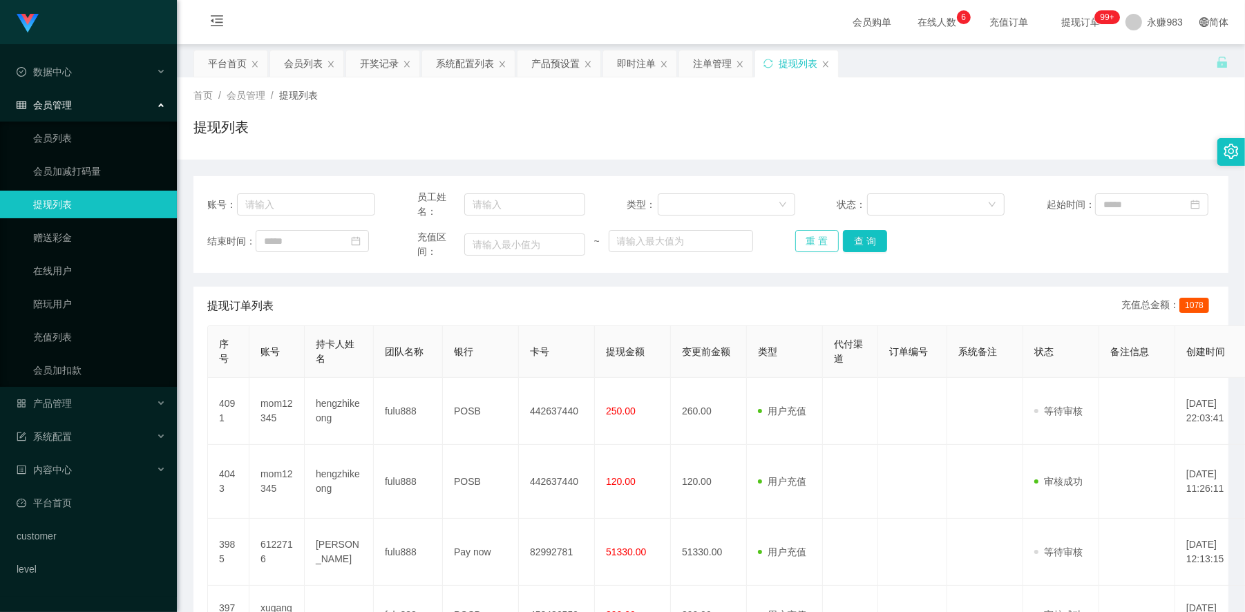
click at [828, 232] on button "重 置" at bounding box center [817, 241] width 44 height 22
click at [826, 242] on button "重 置" at bounding box center [817, 241] width 44 height 22
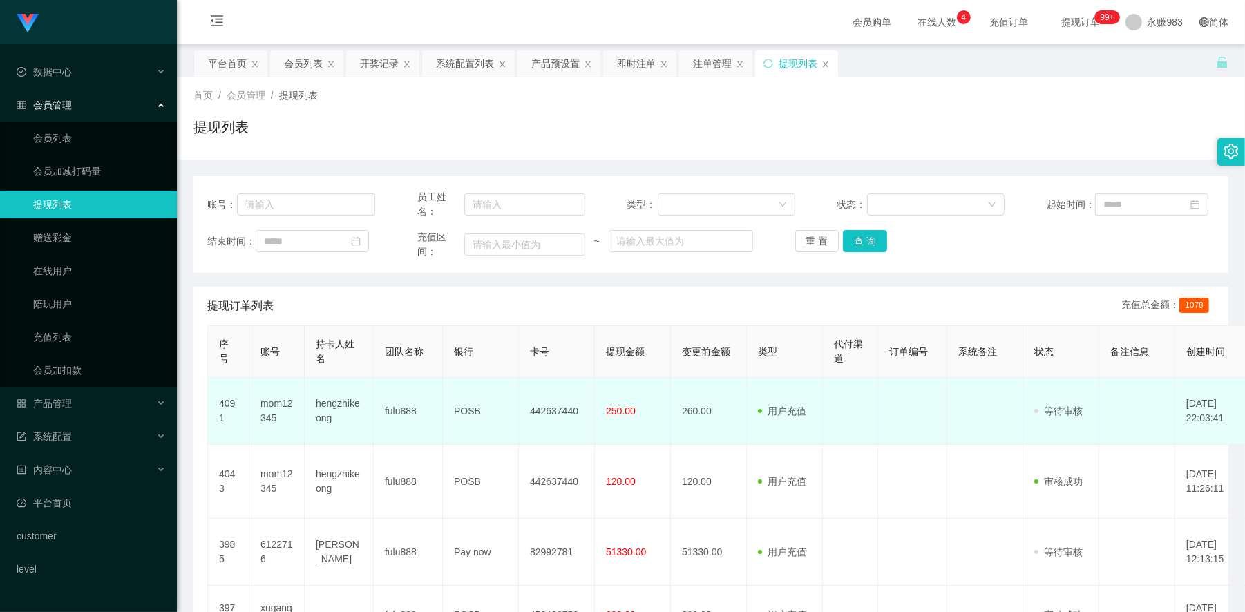
click at [283, 413] on td "mom12345" at bounding box center [276, 411] width 55 height 67
click at [275, 408] on td "mom12345" at bounding box center [276, 411] width 55 height 67
copy td "mom12345"
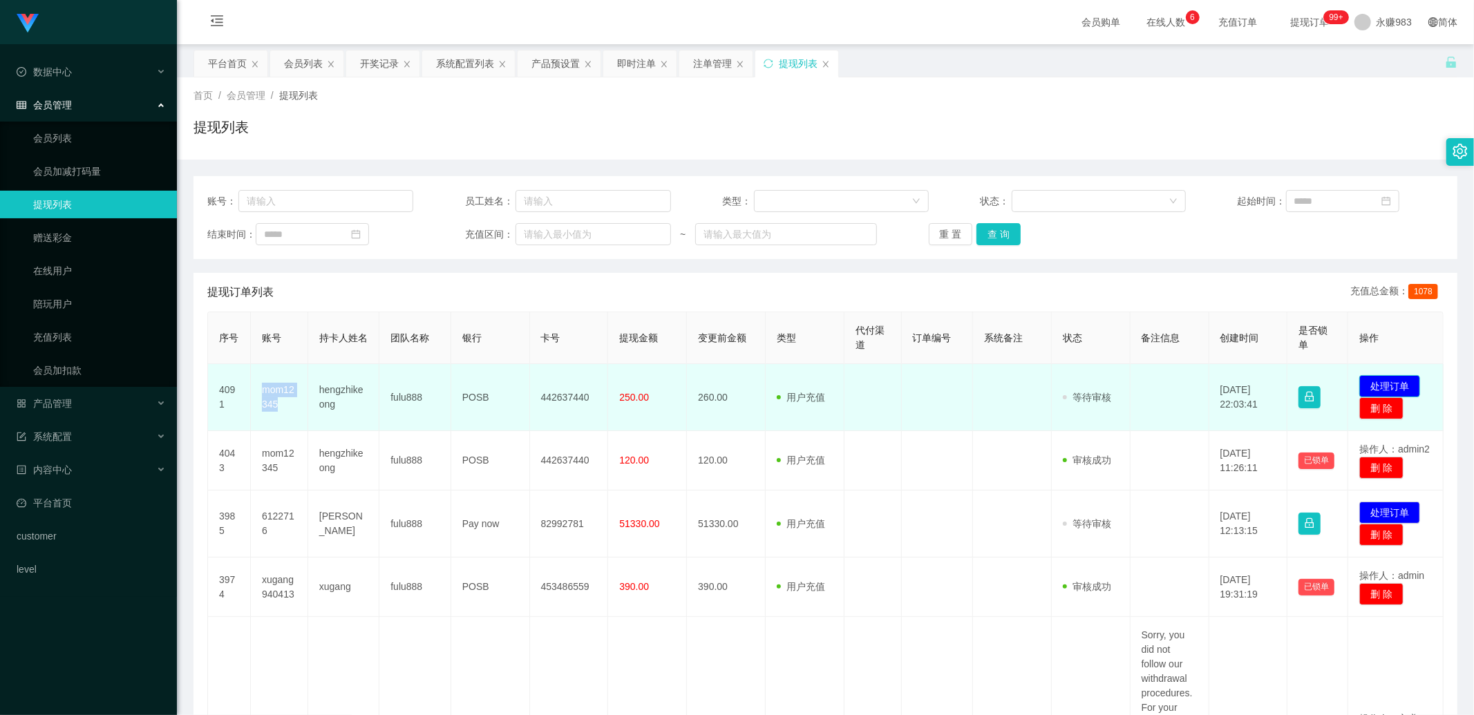
click at [1374, 388] on button "处理订单" at bounding box center [1389, 386] width 61 height 22
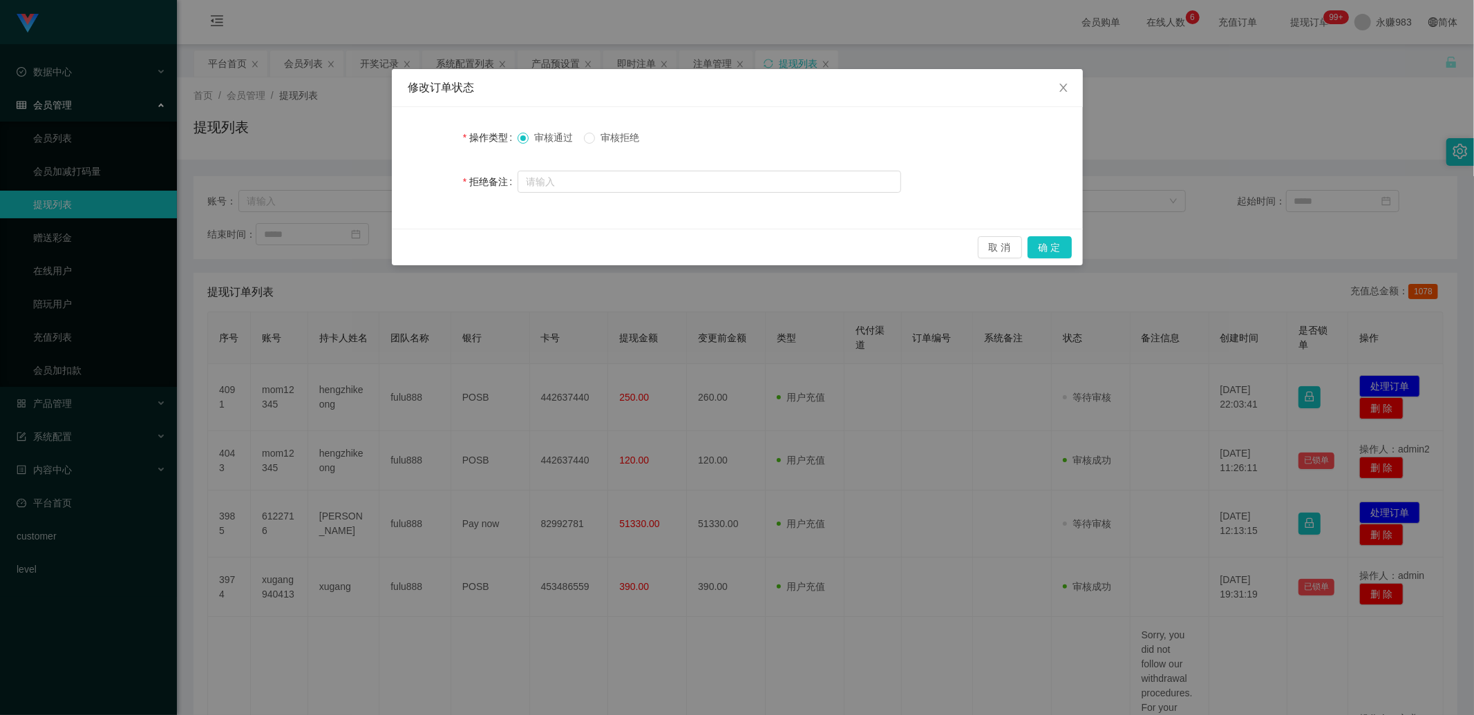
click at [636, 140] on span "审核拒绝" at bounding box center [620, 137] width 50 height 11
click at [1046, 246] on button "确 定" at bounding box center [1050, 247] width 44 height 22
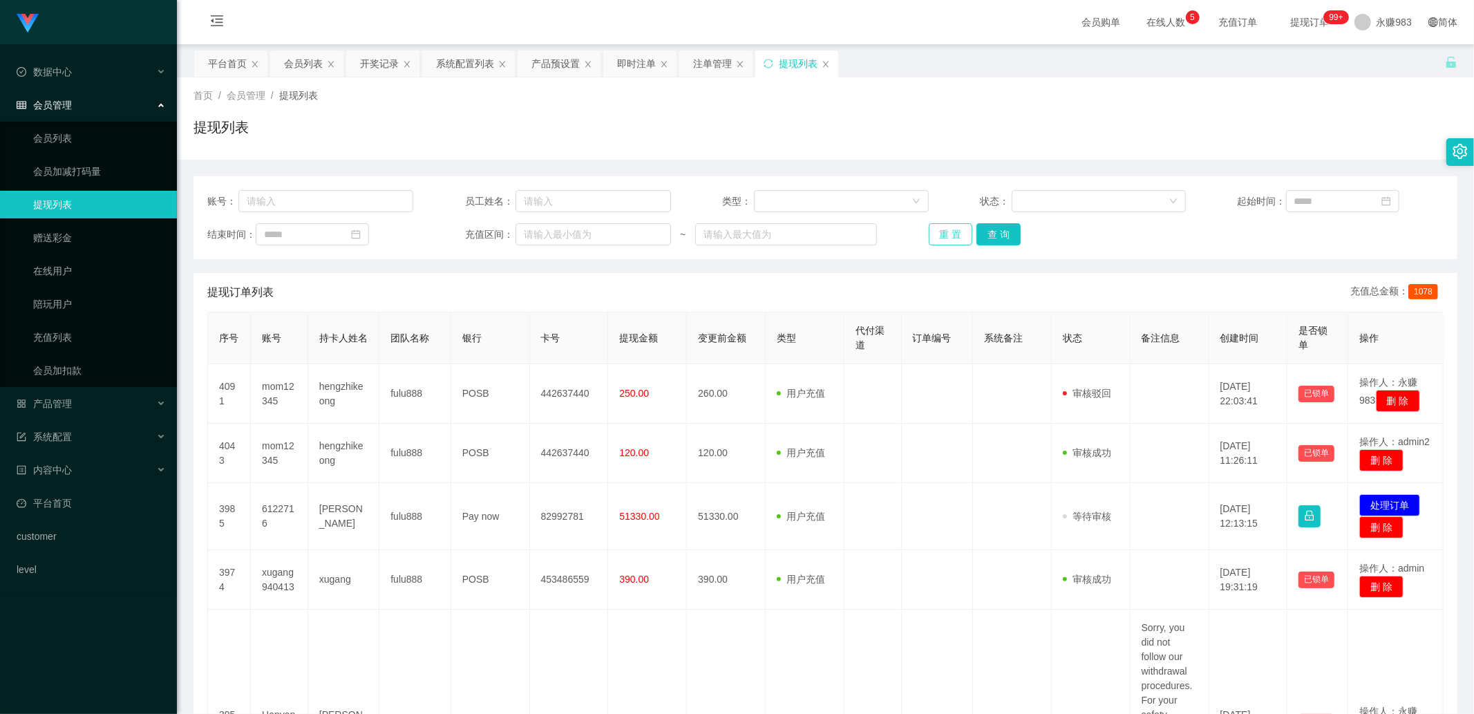
click at [951, 229] on button "重 置" at bounding box center [951, 234] width 44 height 22
click at [961, 233] on button "重 置" at bounding box center [951, 234] width 44 height 22
click at [281, 205] on input "text" at bounding box center [325, 201] width 175 height 22
paste input "89426567"
type input "89426567"
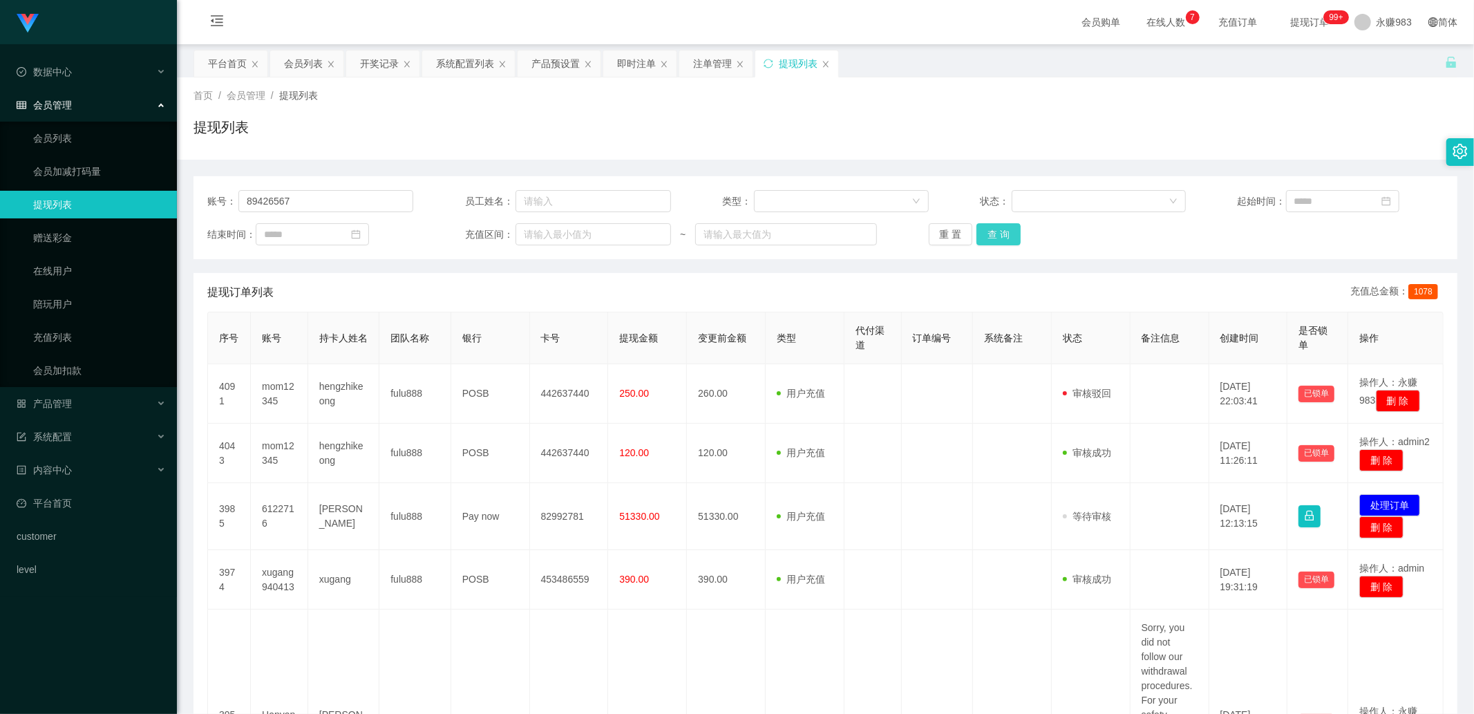
click at [993, 231] on button "查 询" at bounding box center [999, 234] width 44 height 22
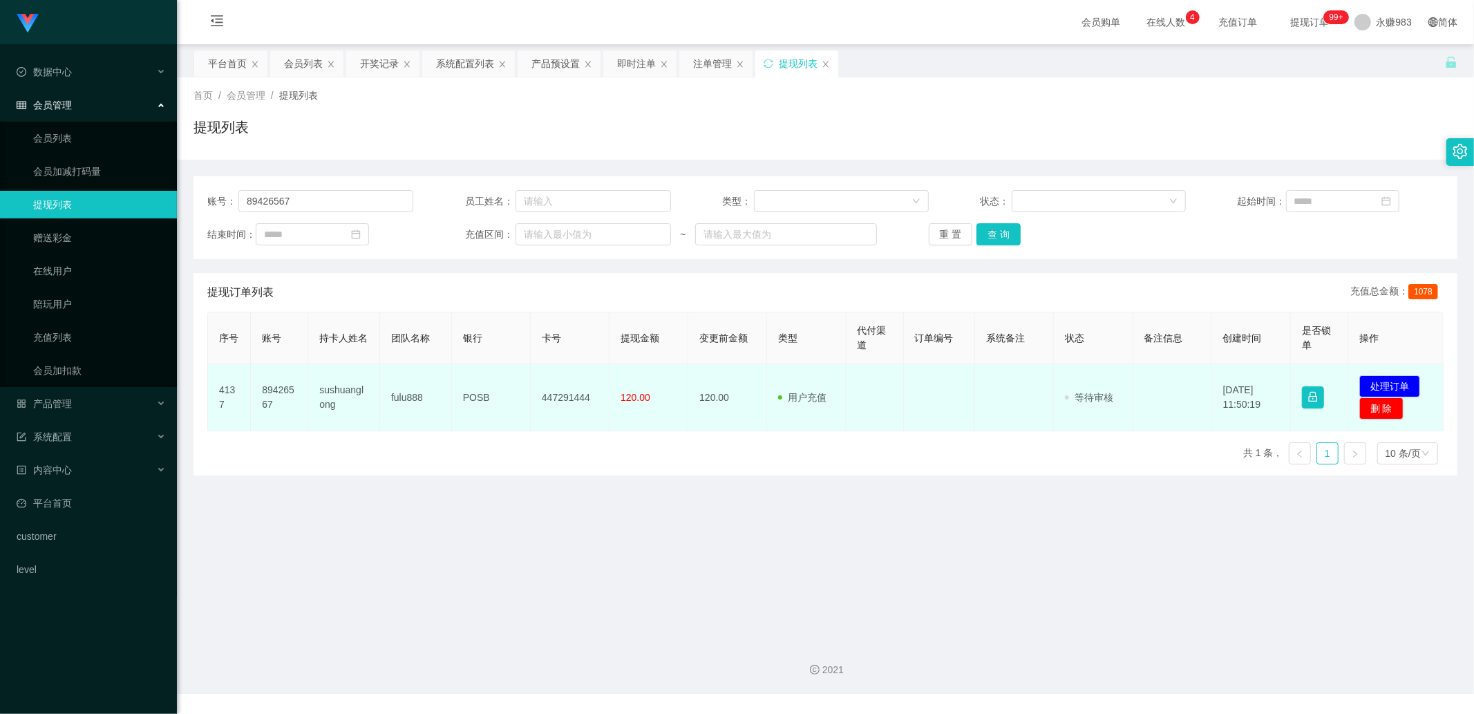
click at [341, 393] on td "sushuanglong" at bounding box center [344, 397] width 72 height 67
copy td "sushuanglong"
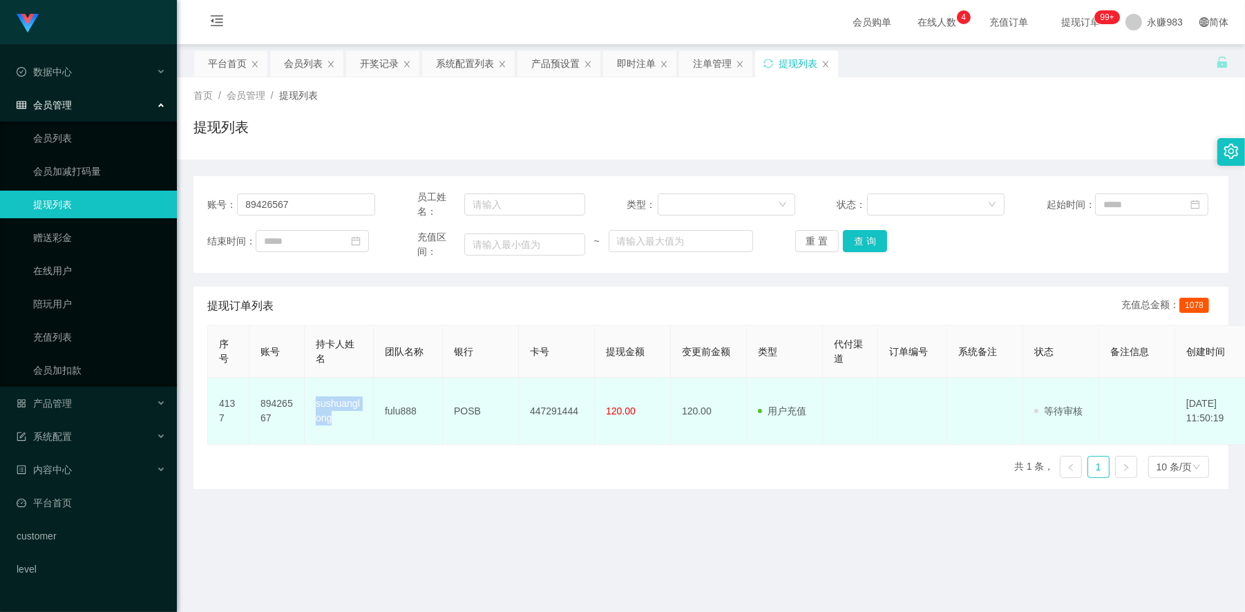
click at [337, 409] on td "sushuanglong" at bounding box center [339, 411] width 69 height 67
click at [472, 412] on td "POSB" at bounding box center [481, 411] width 76 height 67
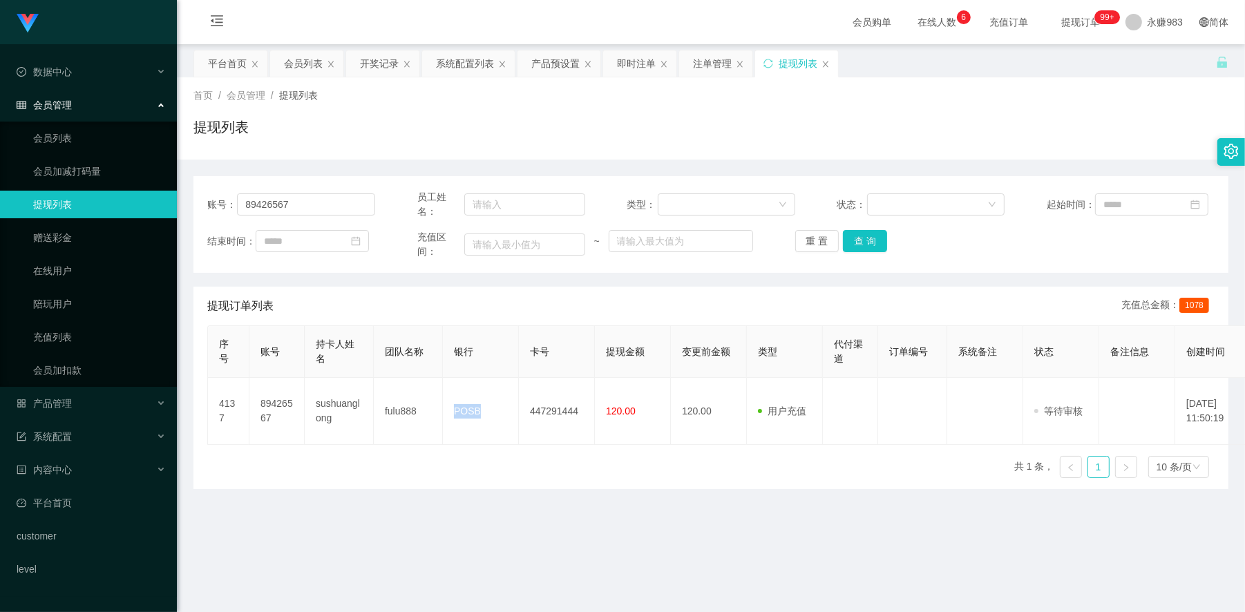
copy td "POSB"
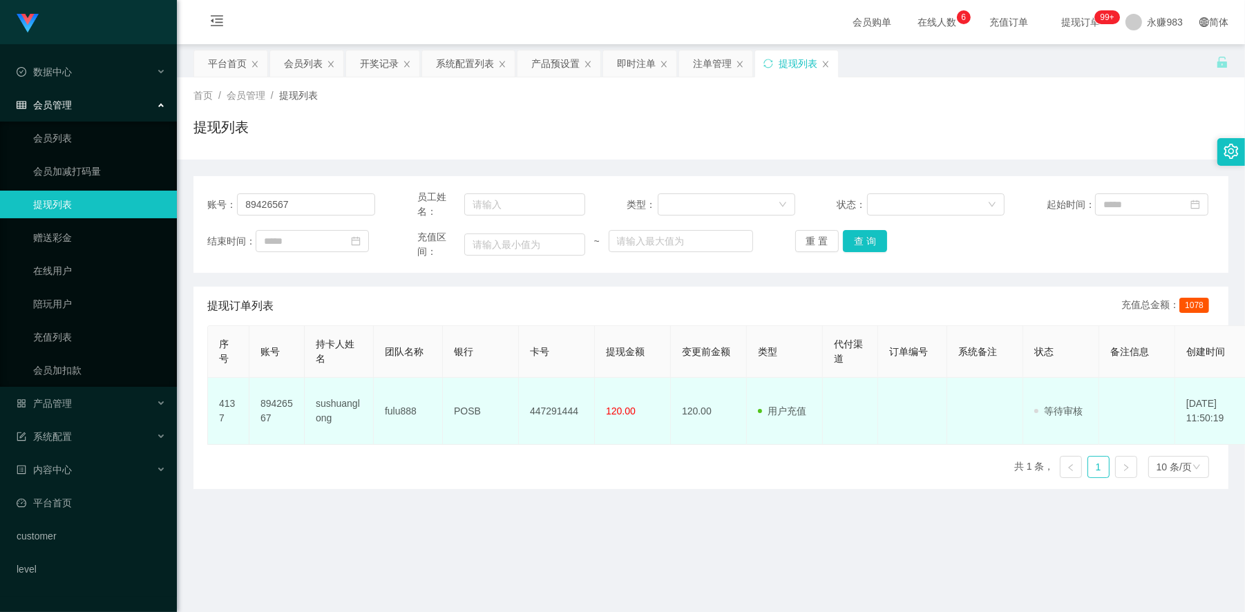
click at [563, 410] on td "447291444" at bounding box center [557, 411] width 76 height 67
copy td "447291444"
